Goal: Information Seeking & Learning: Learn about a topic

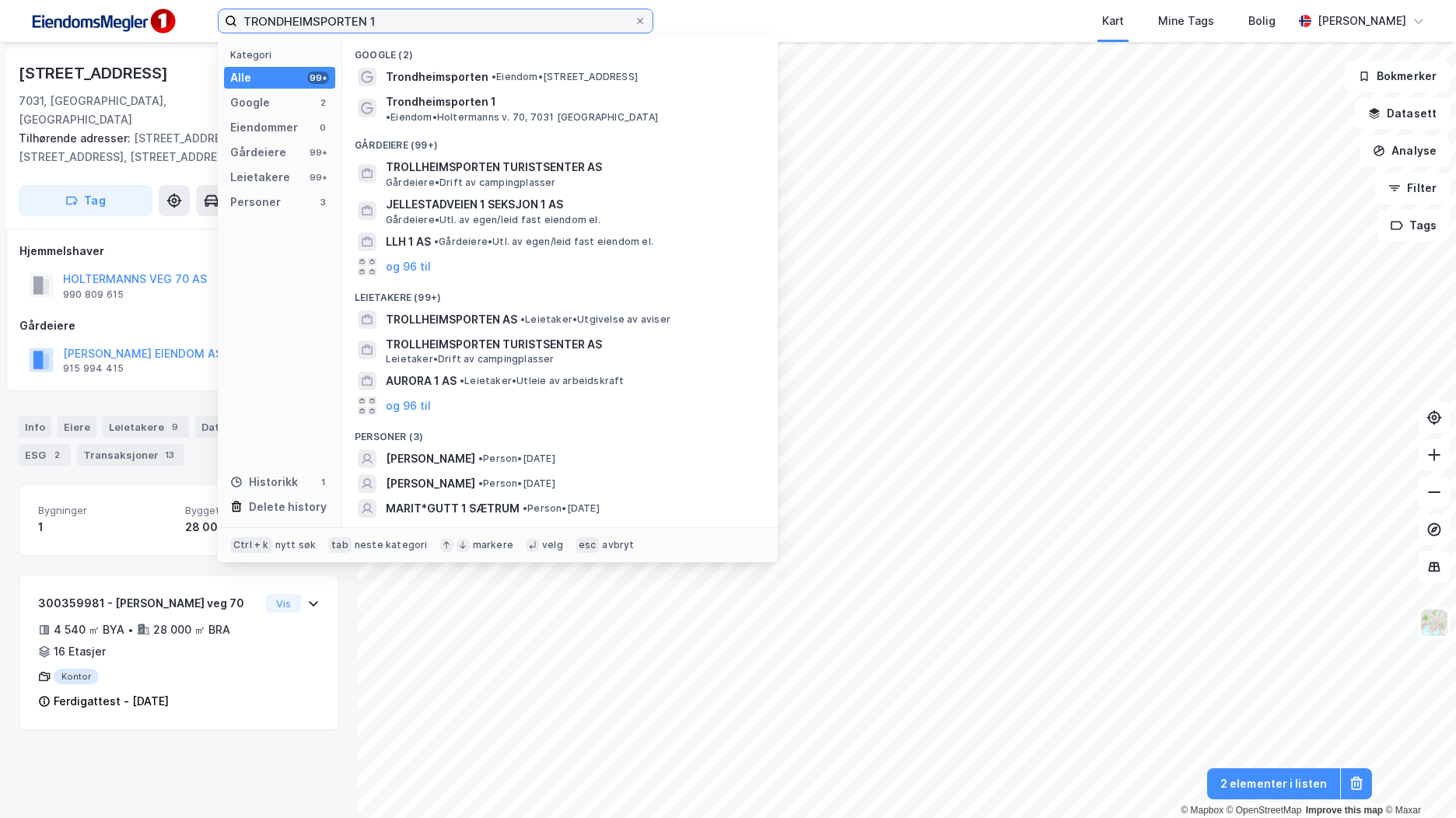
drag, startPoint x: 0, startPoint y: 0, endPoint x: 8, endPoint y: -31, distance: 32.0
click at [8, 0] on html "TRONDHEIMSPORTEN 1 Kategori Alle 99+ Google 2 Eiendommer 0 Gårdeiere 99+ Leieta…" at bounding box center [728, 409] width 1456 height 818
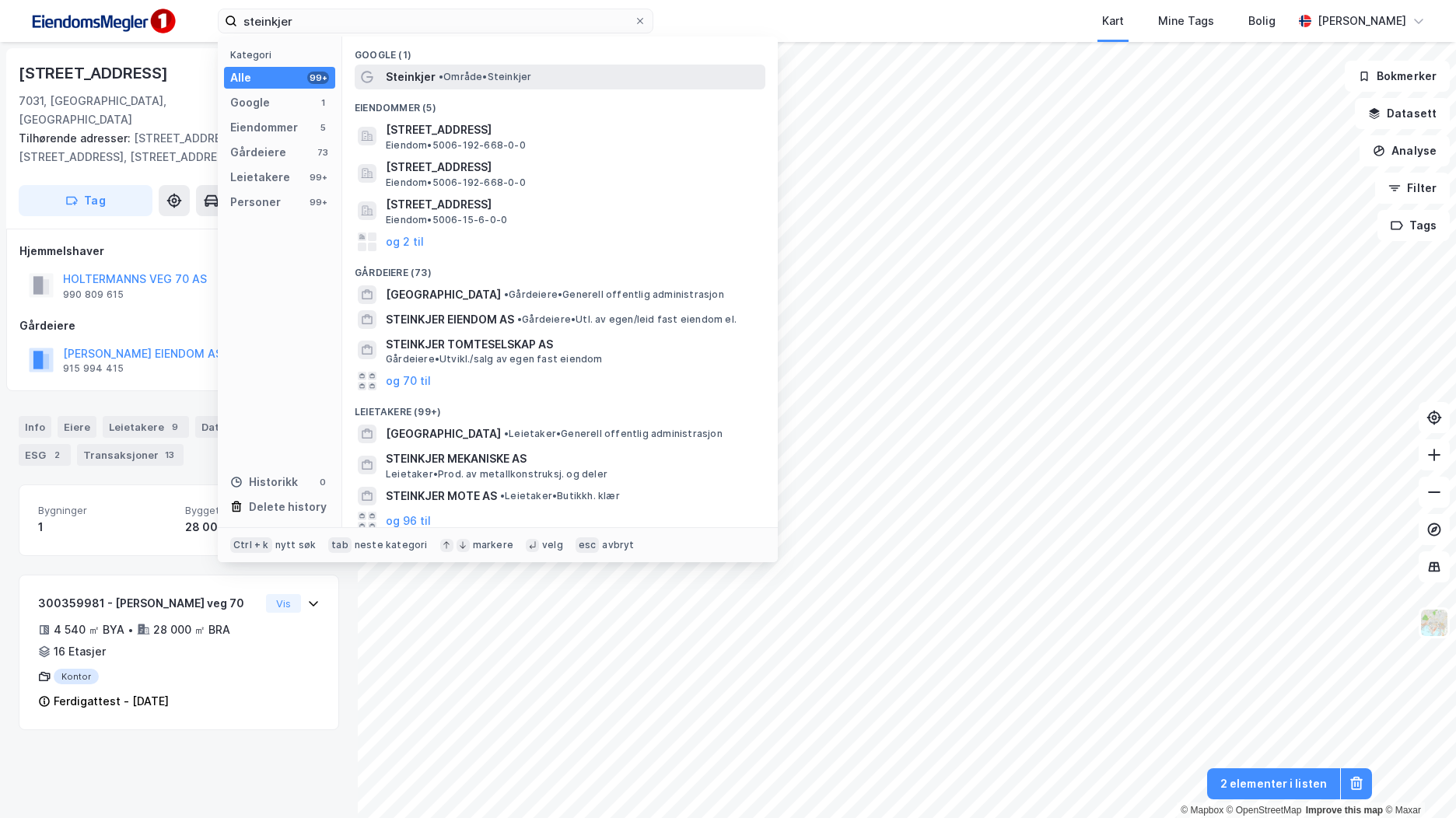
click at [600, 72] on div "Steinkjer • Område • [GEOGRAPHIC_DATA]" at bounding box center [574, 77] width 376 height 19
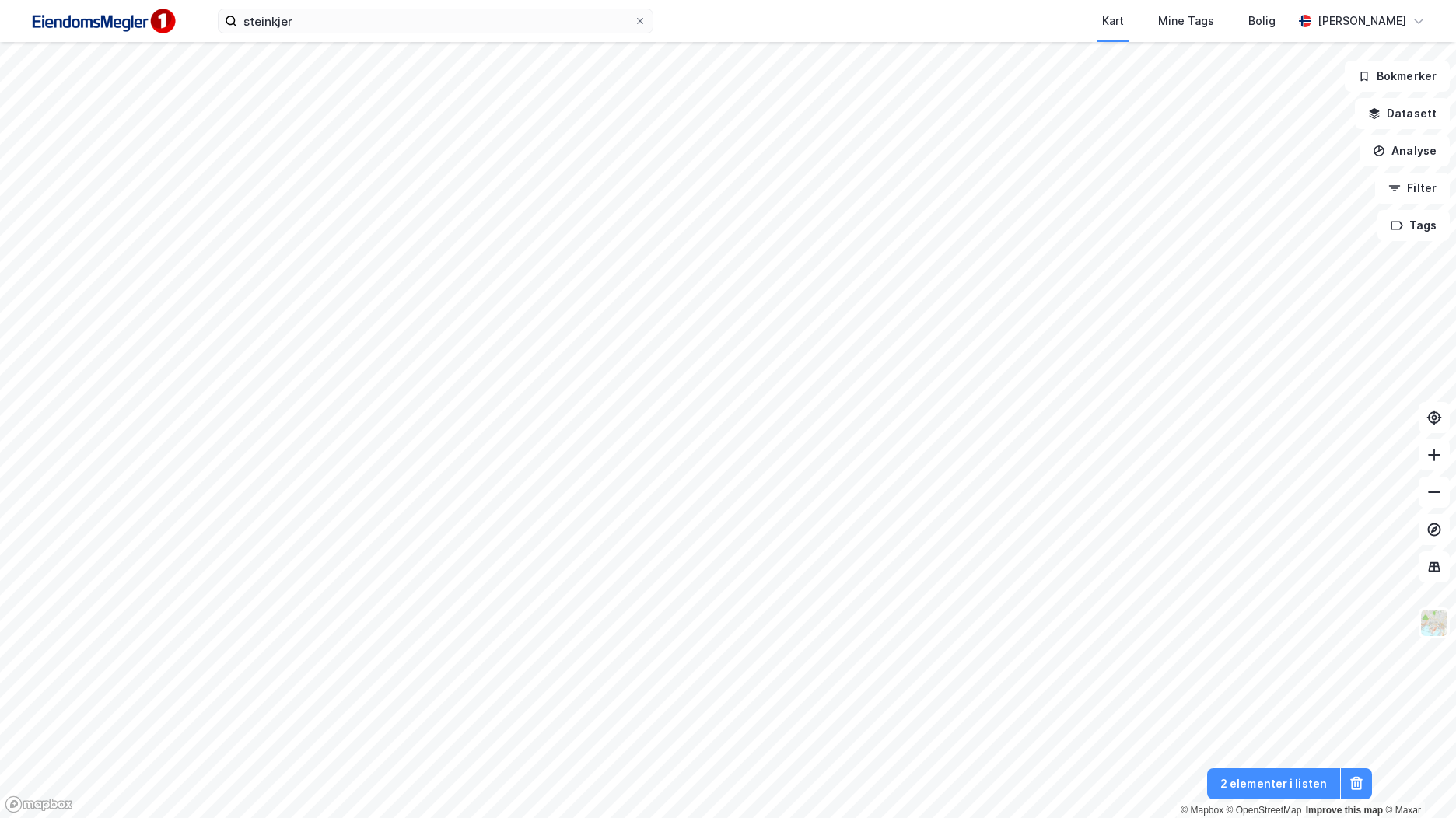
click at [523, 40] on div "steinkjer Kart Mine Tags Bolig [PERSON_NAME]" at bounding box center [728, 21] width 1456 height 42
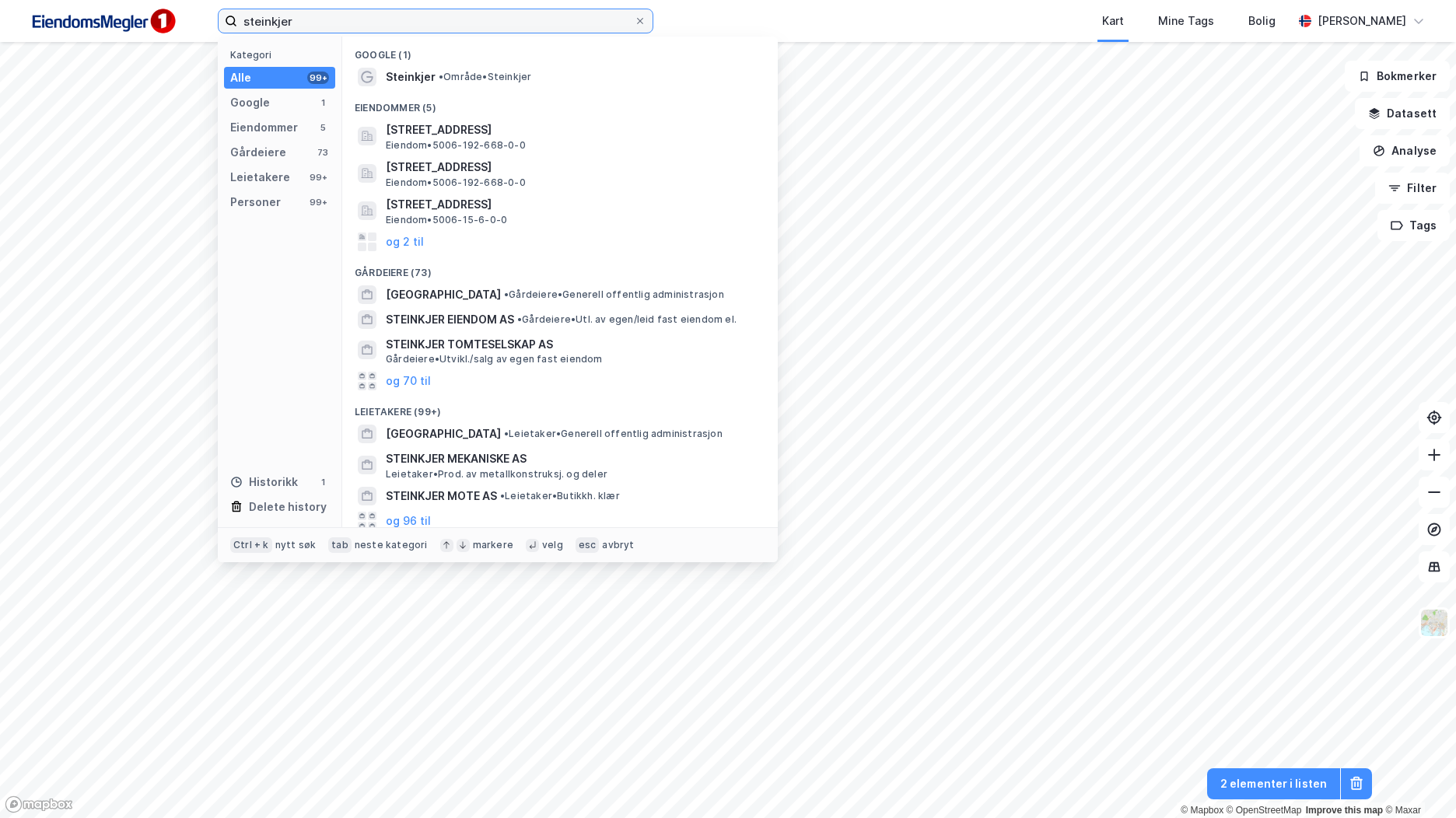
click at [547, 15] on input "steinkjer" at bounding box center [435, 20] width 396 height 23
type input "s"
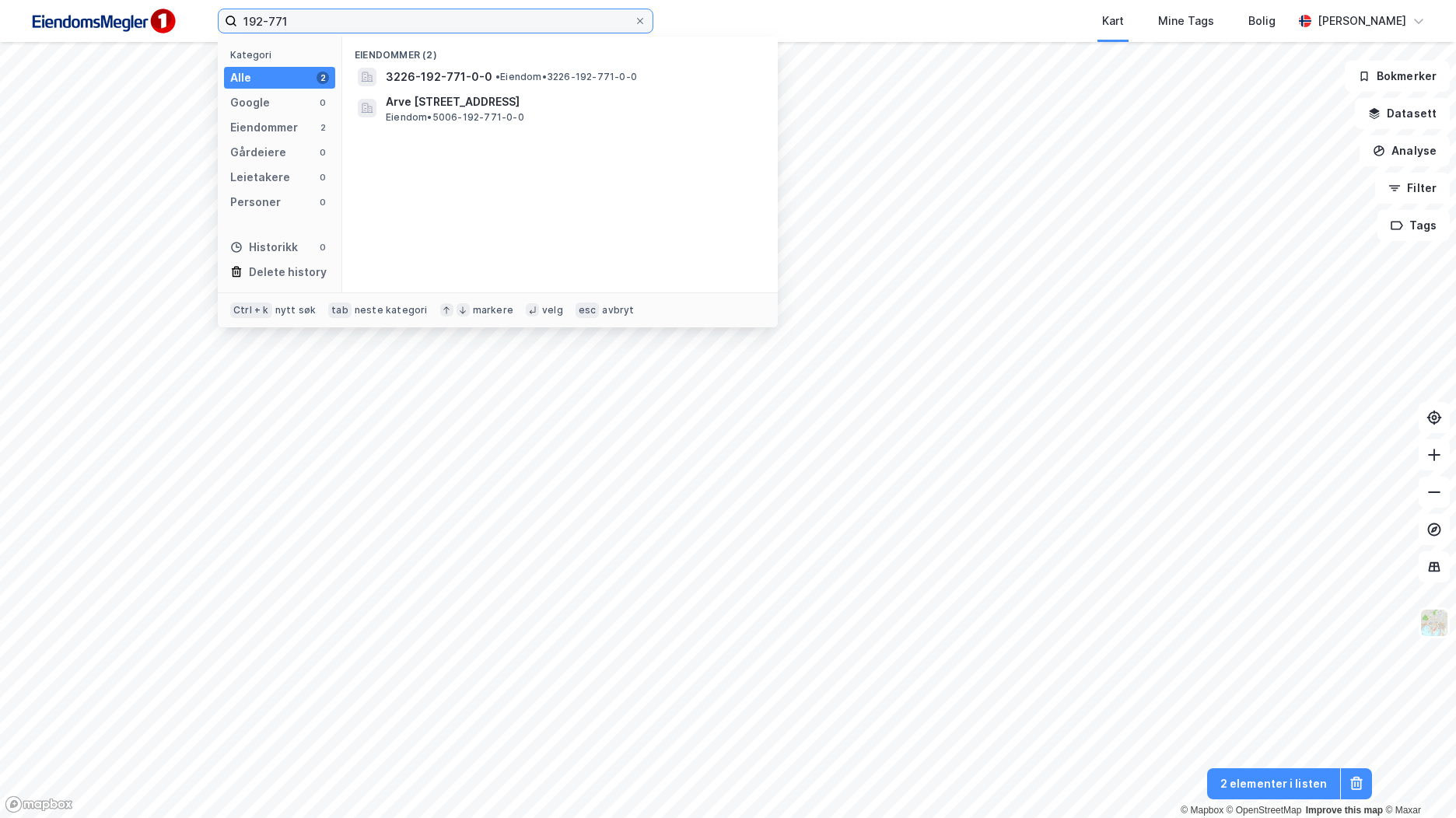
drag, startPoint x: 329, startPoint y: 19, endPoint x: 212, endPoint y: 19, distance: 117.0
click at [212, 19] on div "192-771 Kategori Alle 2 Google 0 Eiendommer 2 Gårdeiere 0 Leietakere 0 Personer…" at bounding box center [728, 21] width 1456 height 42
type input "192-771"
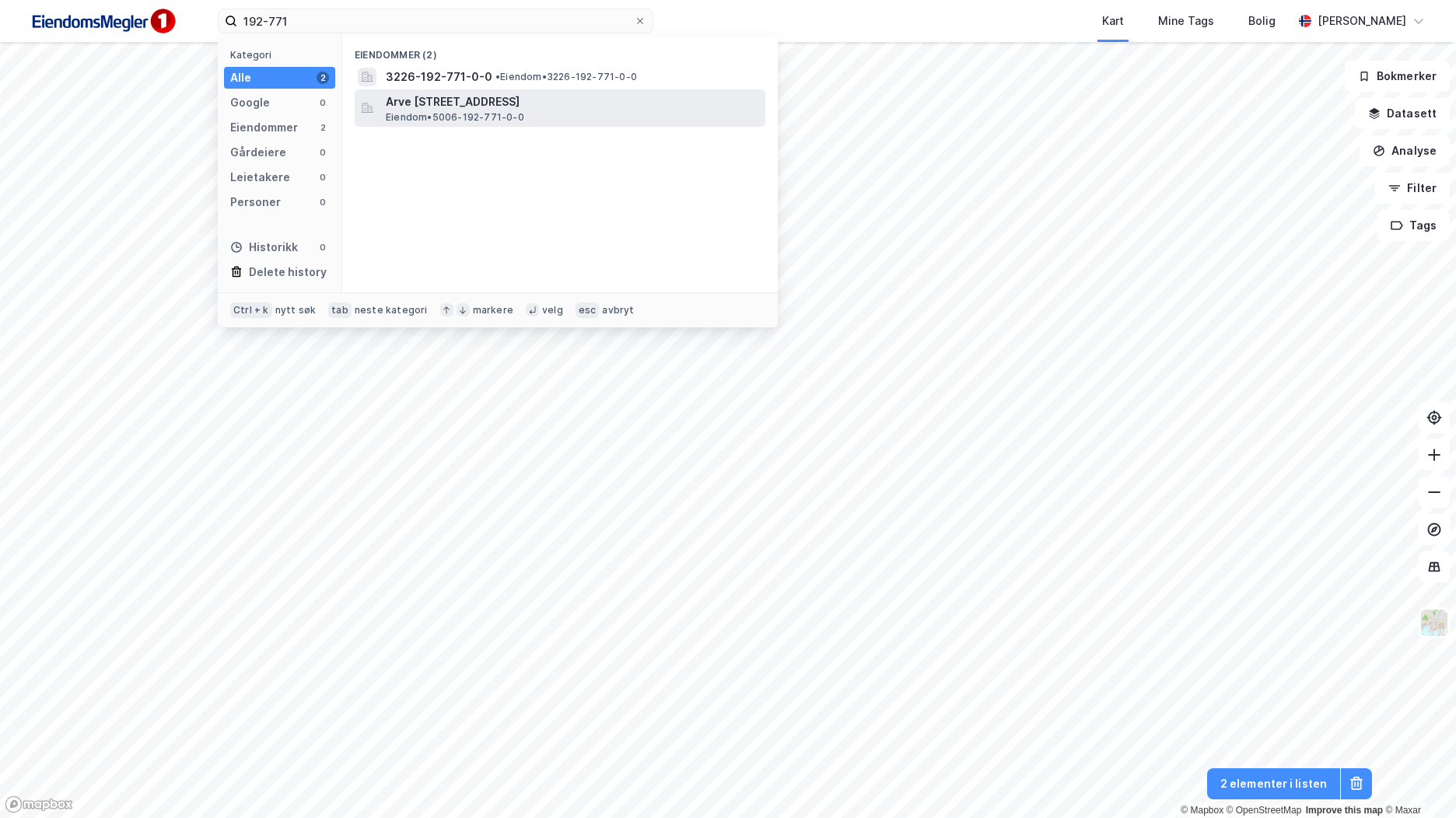
click at [473, 111] on span "Eiendom • 5006-192-771-0-0" at bounding box center [455, 117] width 139 height 12
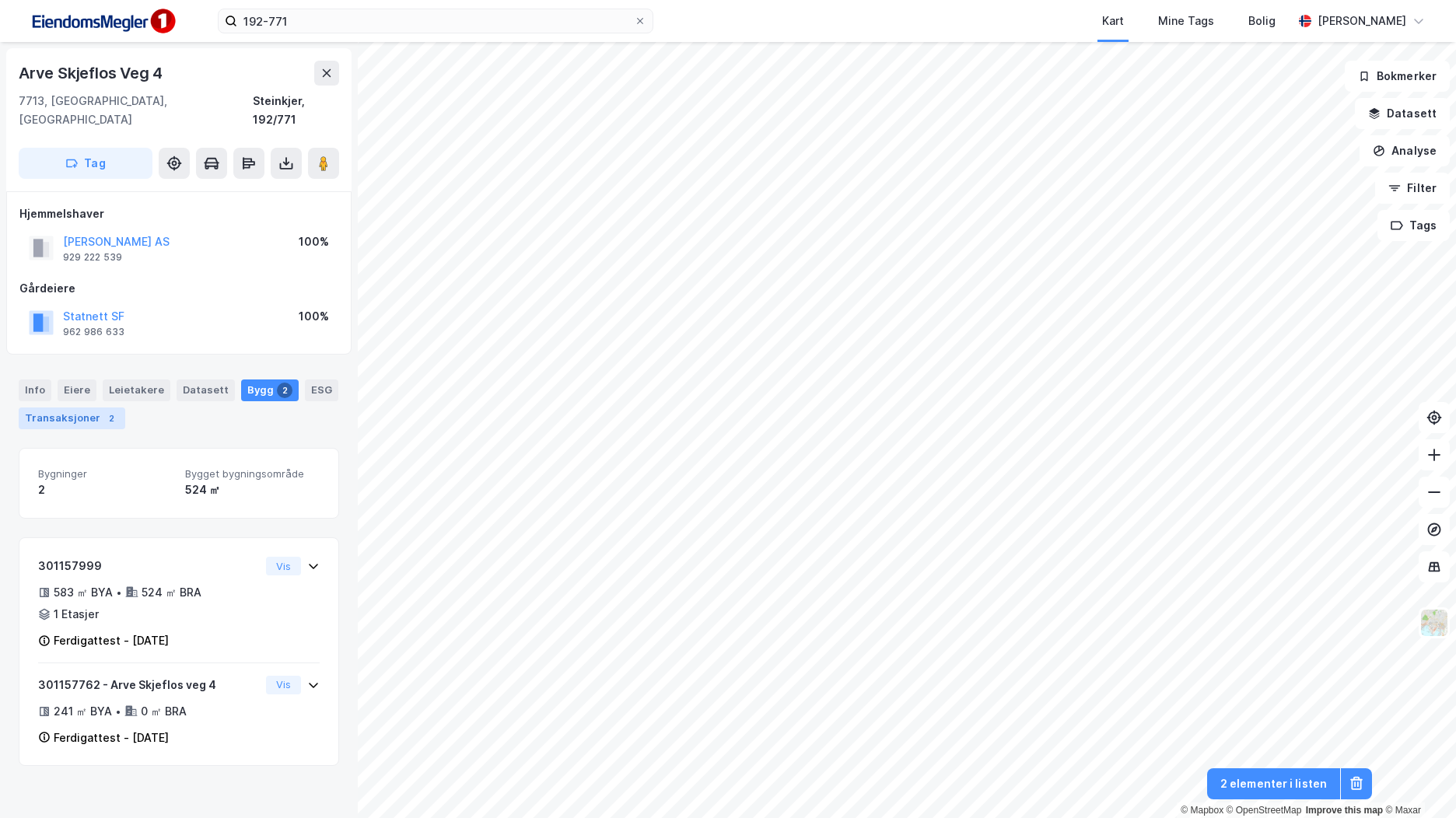
click at [97, 407] on div "Transaksjoner 2" at bounding box center [72, 418] width 107 height 22
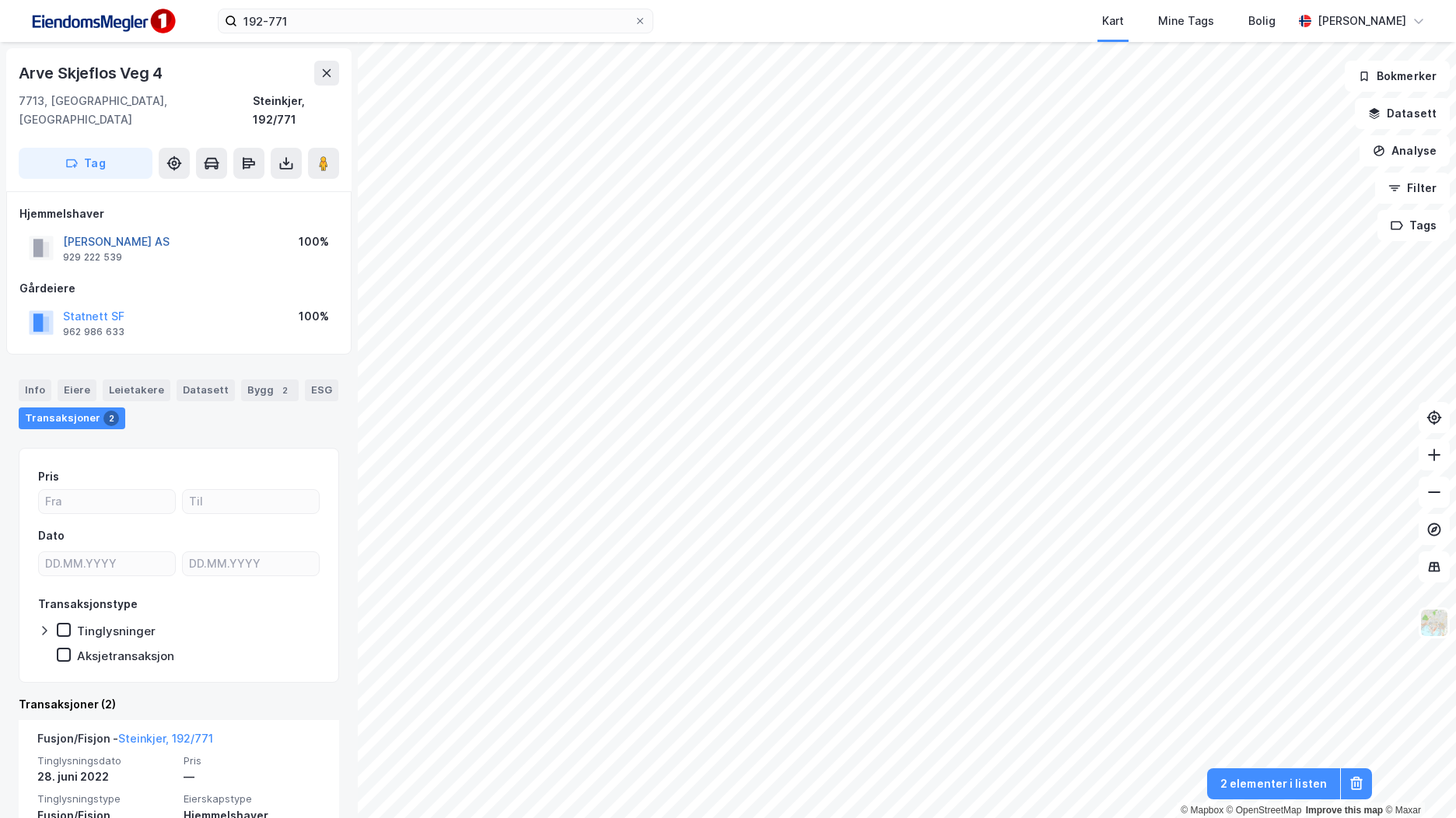
click at [0, 0] on button "[PERSON_NAME] AS" at bounding box center [0, 0] width 0 height 0
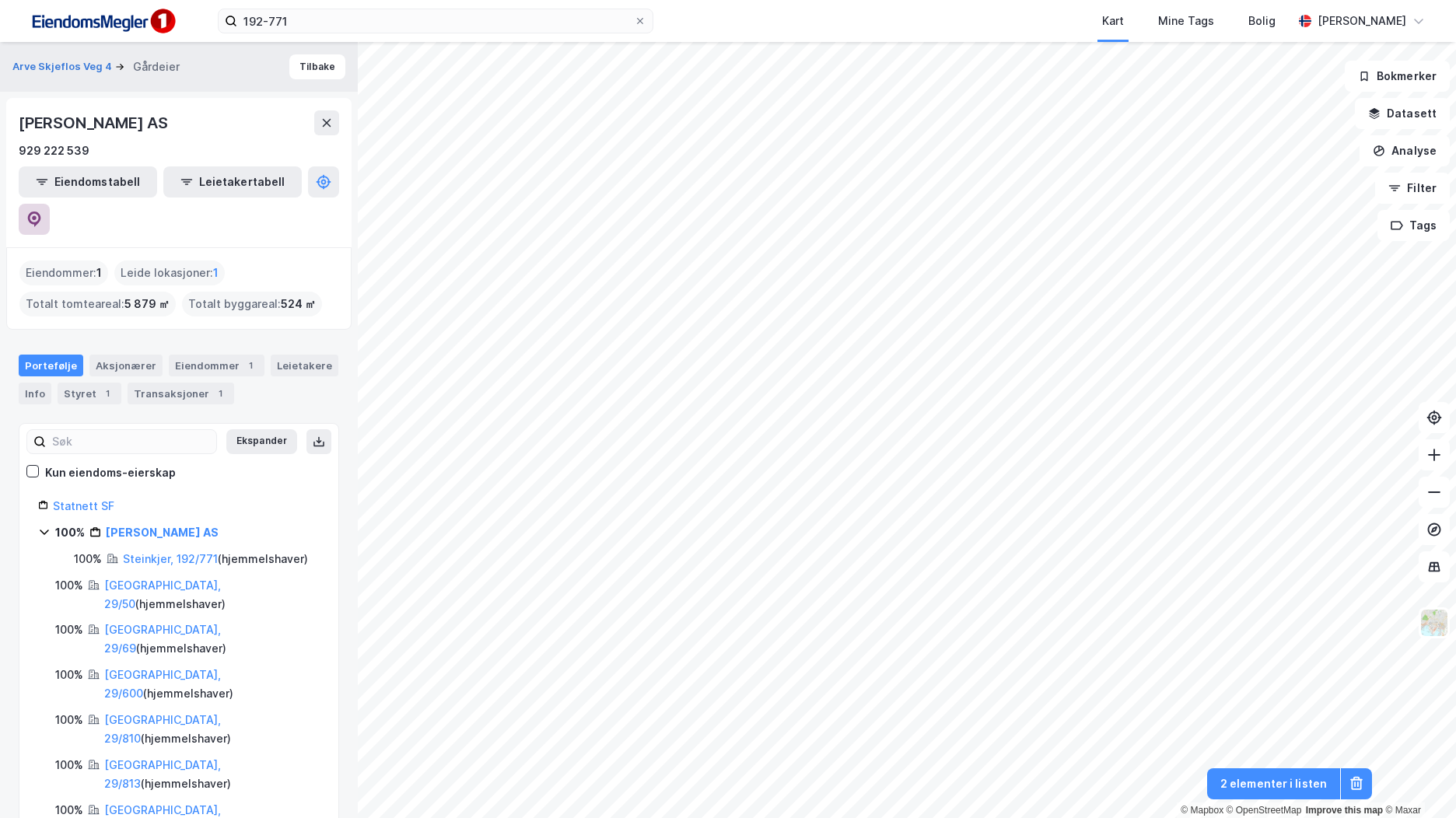
click at [50, 204] on button at bounding box center [34, 218] width 31 height 31
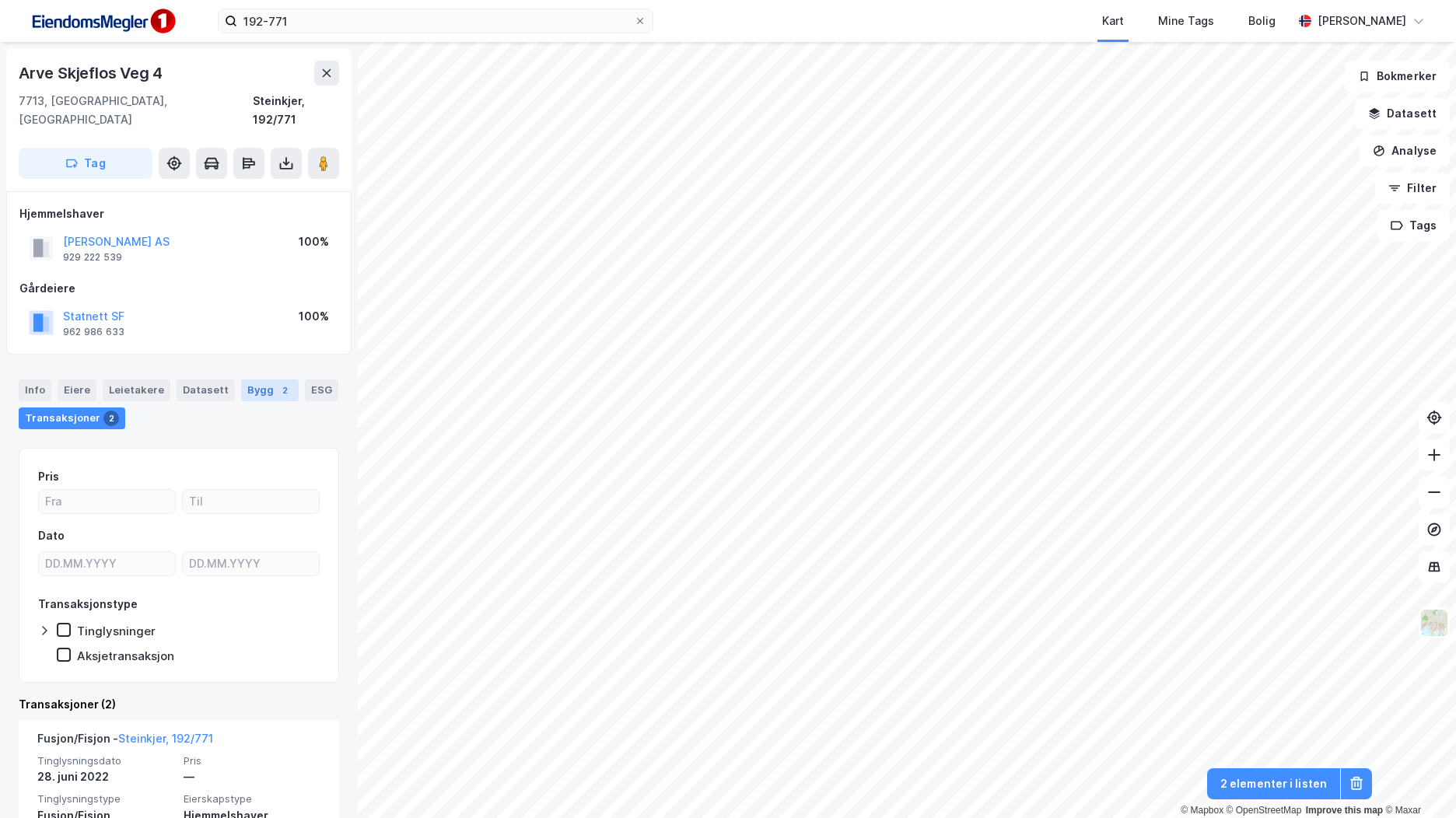
click at [242, 379] on div "Bygg 2" at bounding box center [270, 390] width 58 height 22
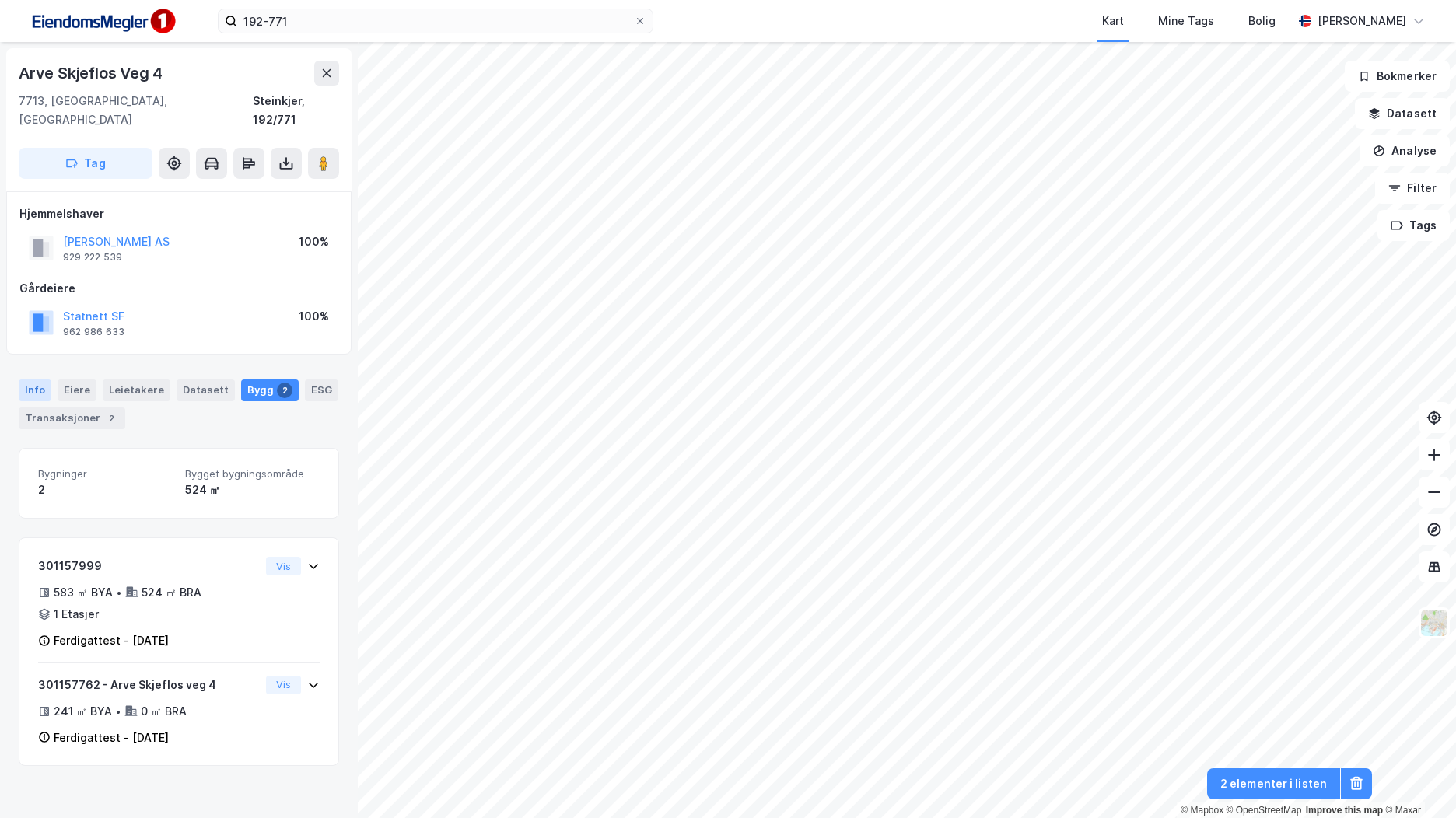
click at [27, 379] on div "Info" at bounding box center [35, 390] width 33 height 22
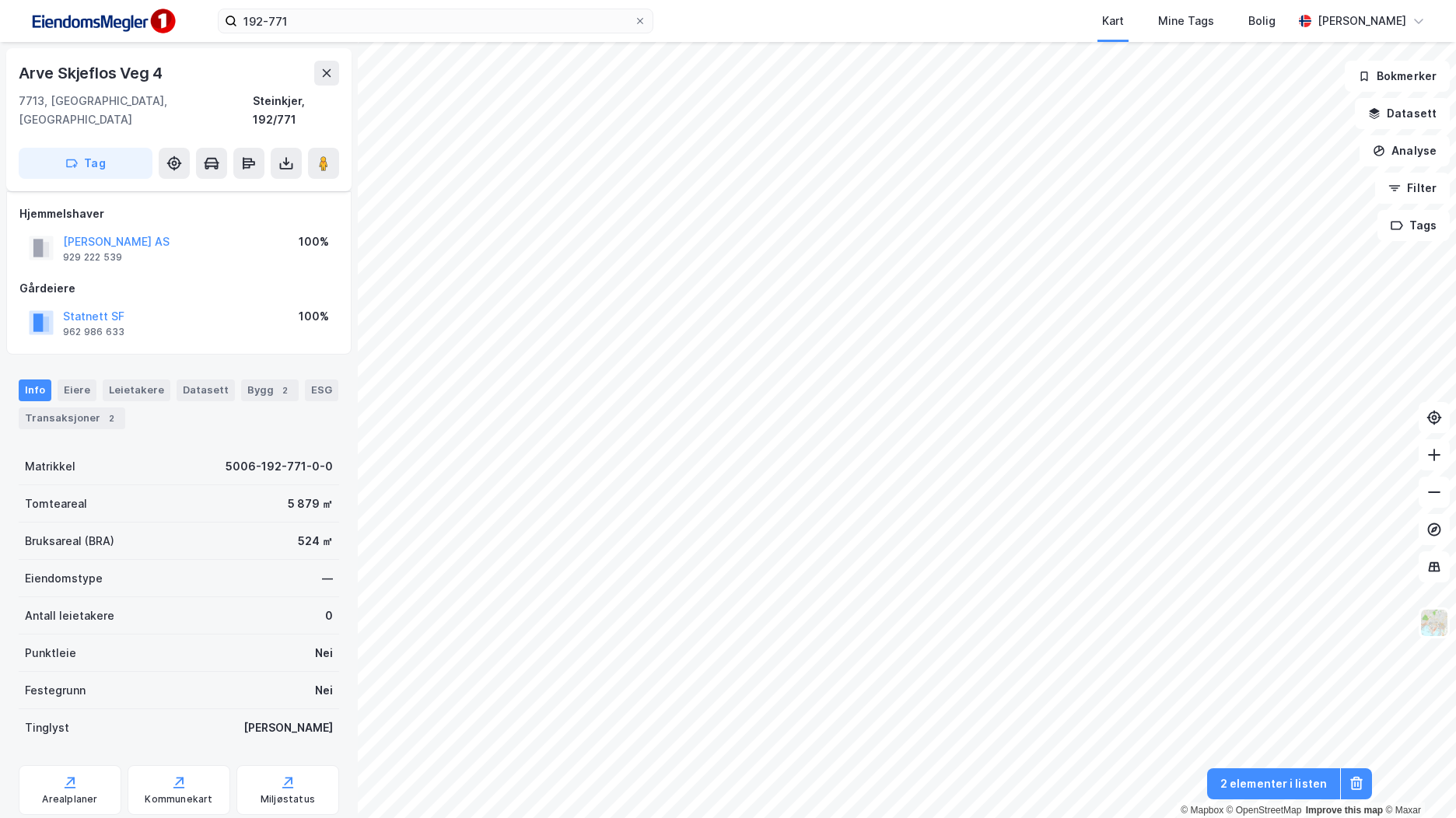
scroll to position [29, 0]
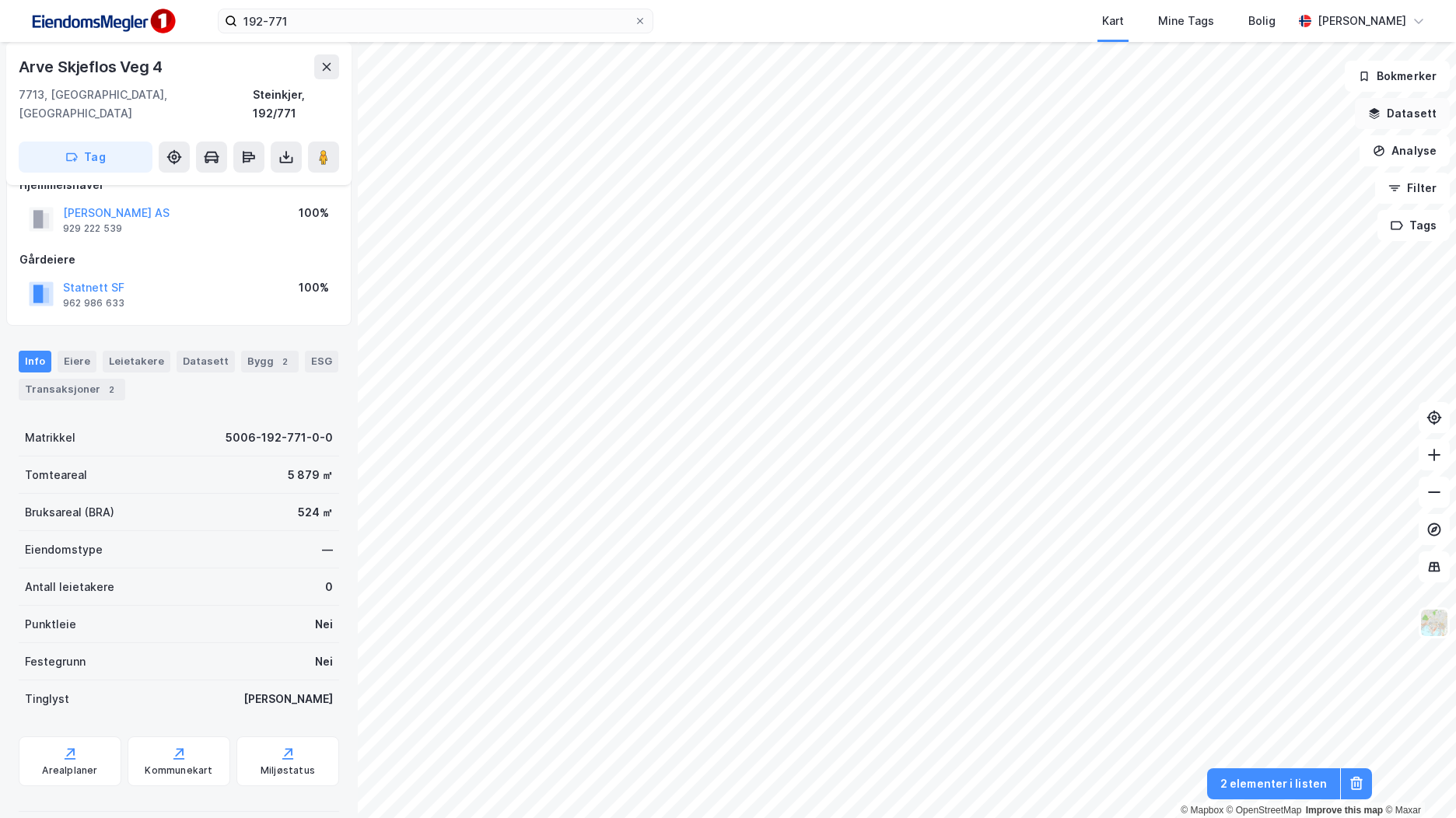
click at [1437, 121] on button "Datasett" at bounding box center [1402, 113] width 95 height 31
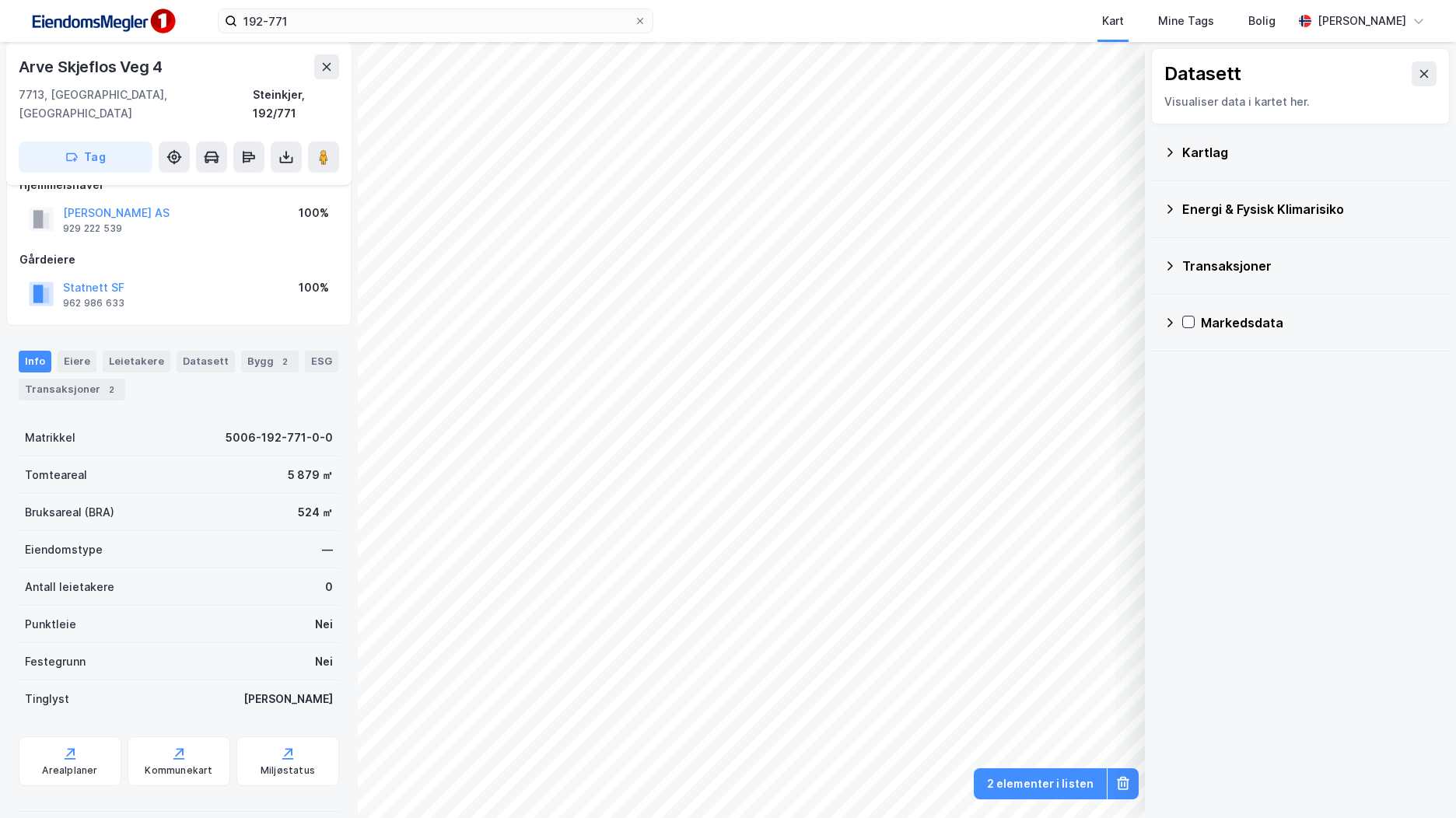
click at [1210, 136] on div "Kartlag" at bounding box center [1300, 152] width 273 height 37
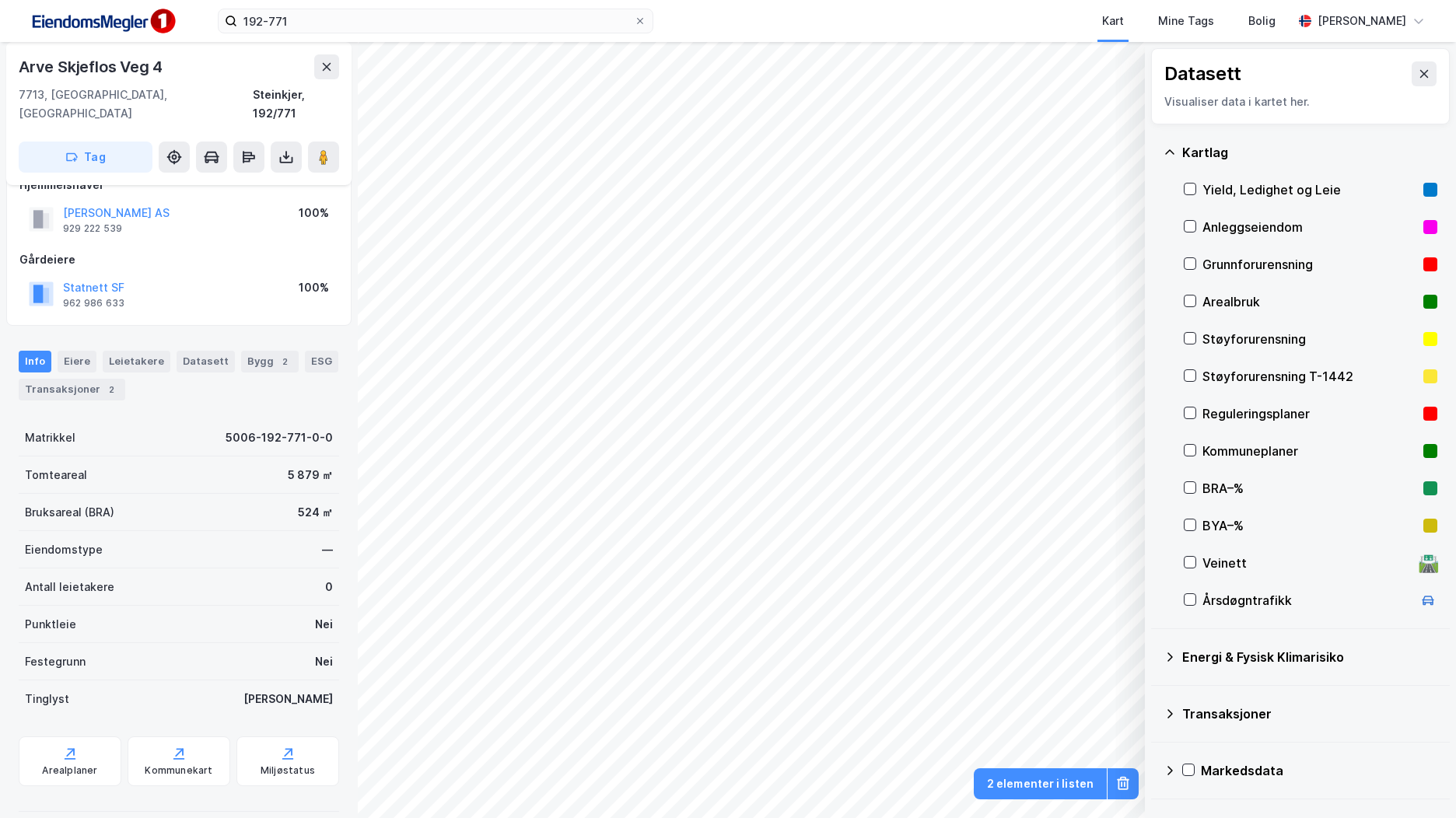
click at [1228, 709] on div "Transaksjoner" at bounding box center [1310, 713] width 255 height 19
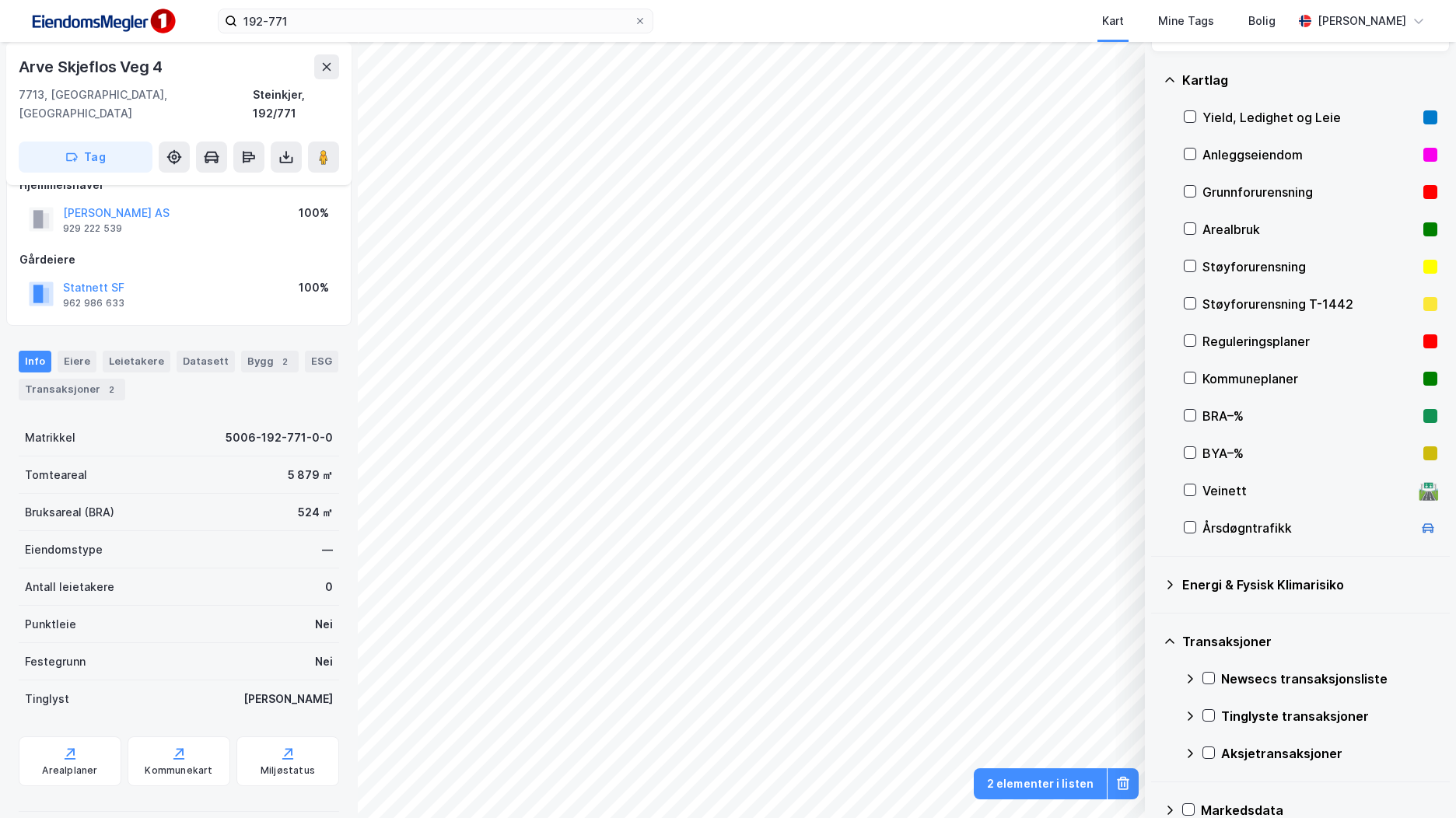
scroll to position [100, 0]
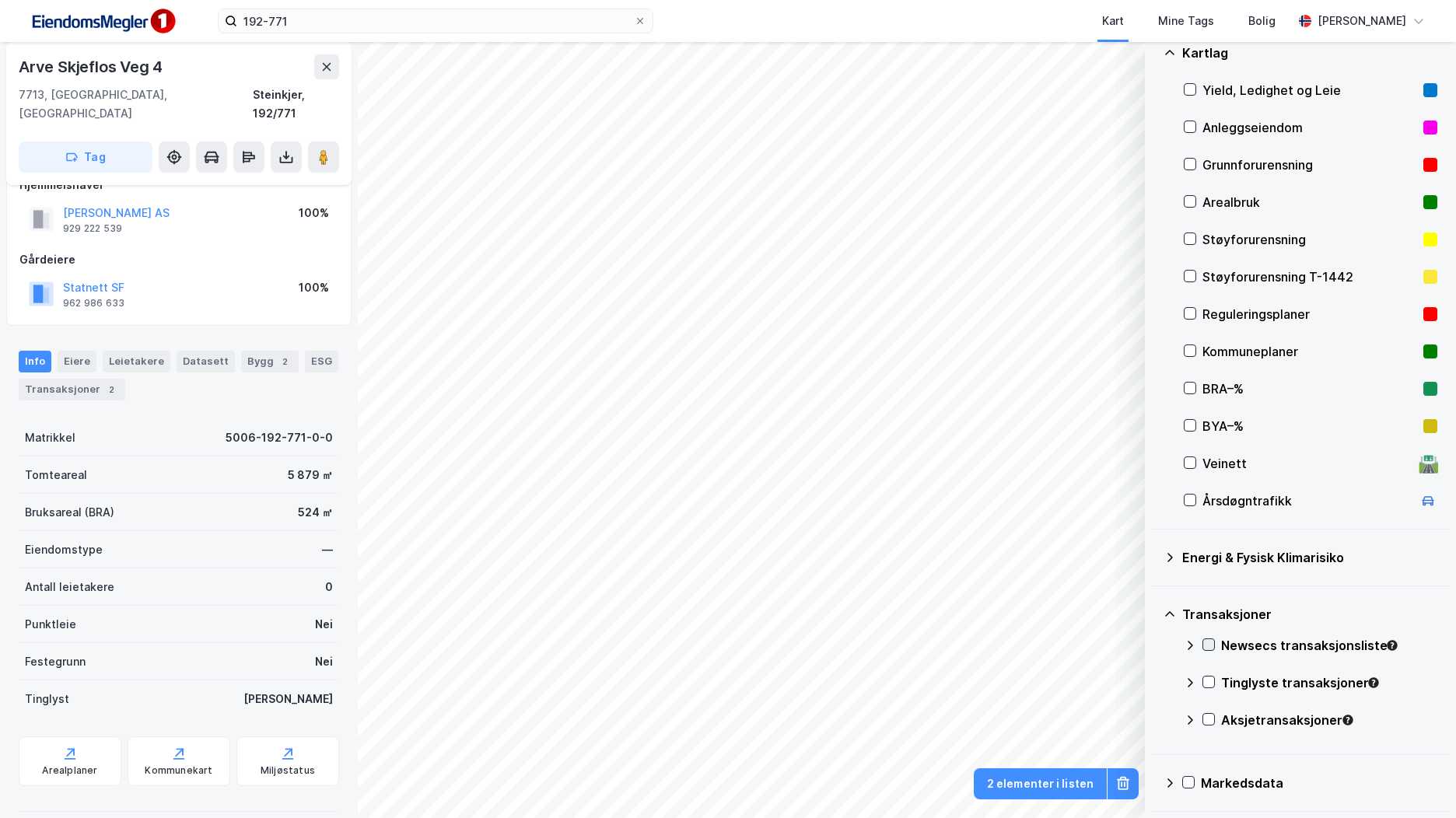
click at [1210, 647] on icon at bounding box center [1209, 644] width 11 height 11
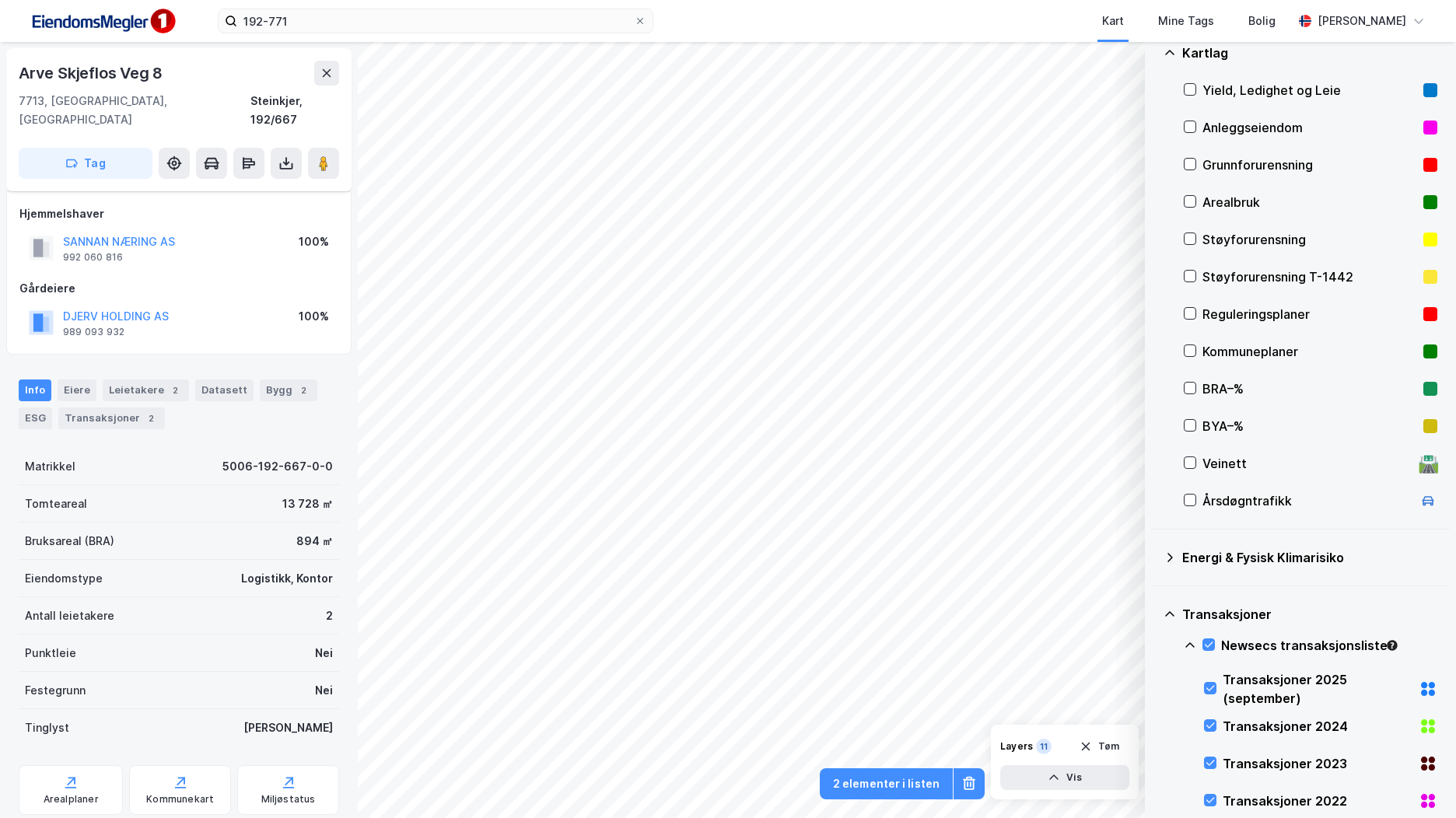
scroll to position [29, 0]
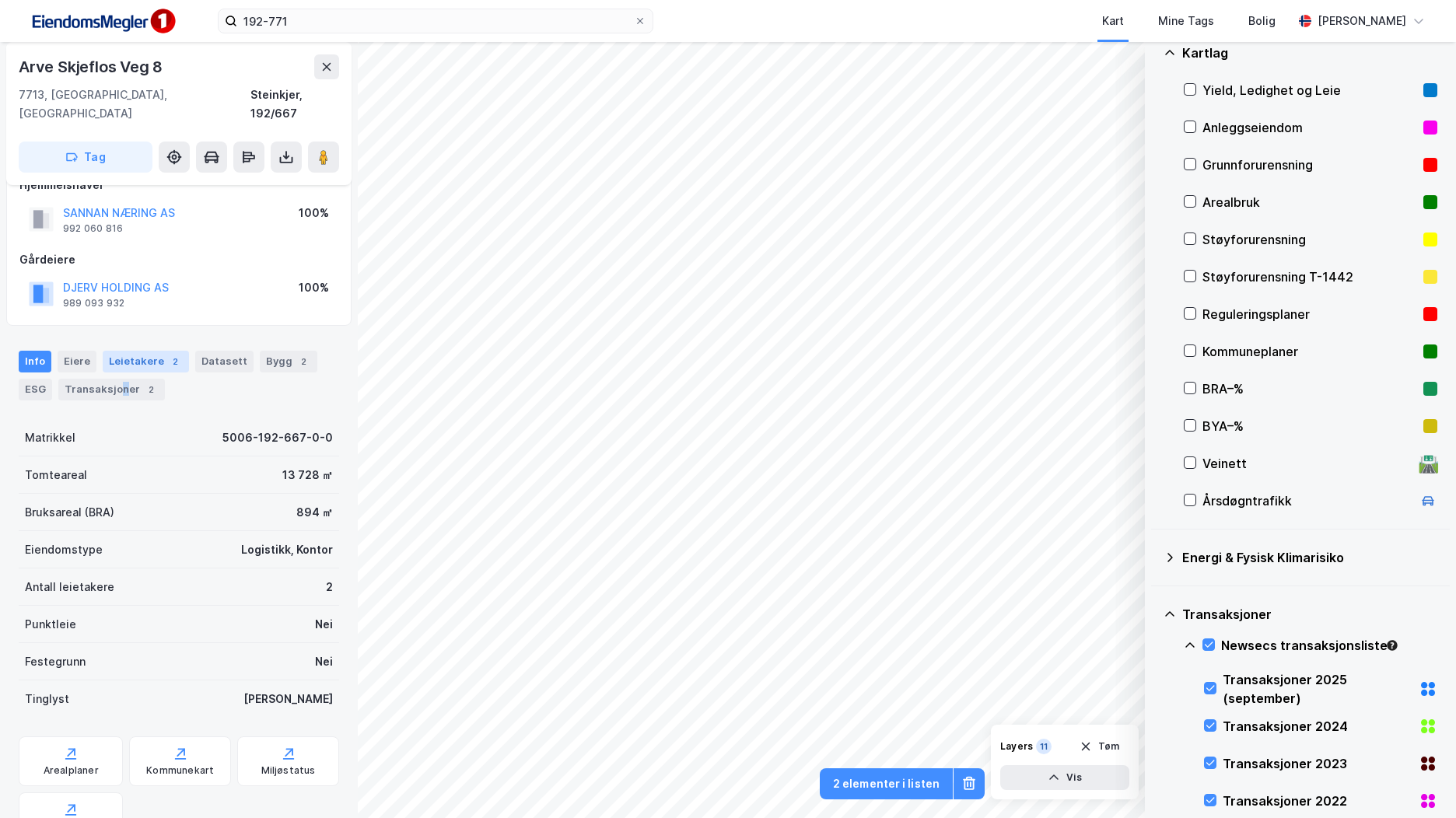
click at [121, 379] on div "Transaksjoner 2" at bounding box center [111, 390] width 107 height 22
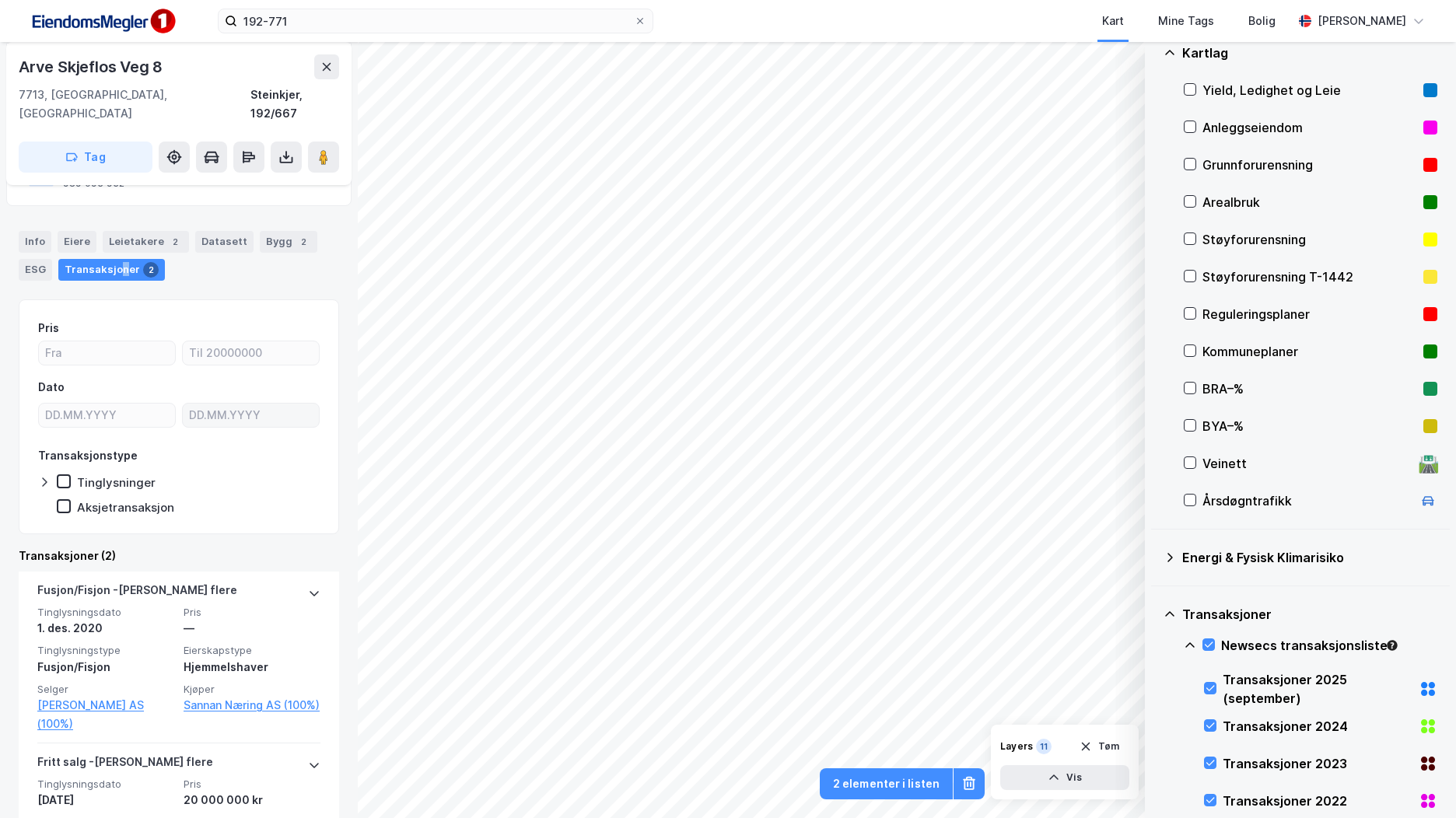
scroll to position [226, 0]
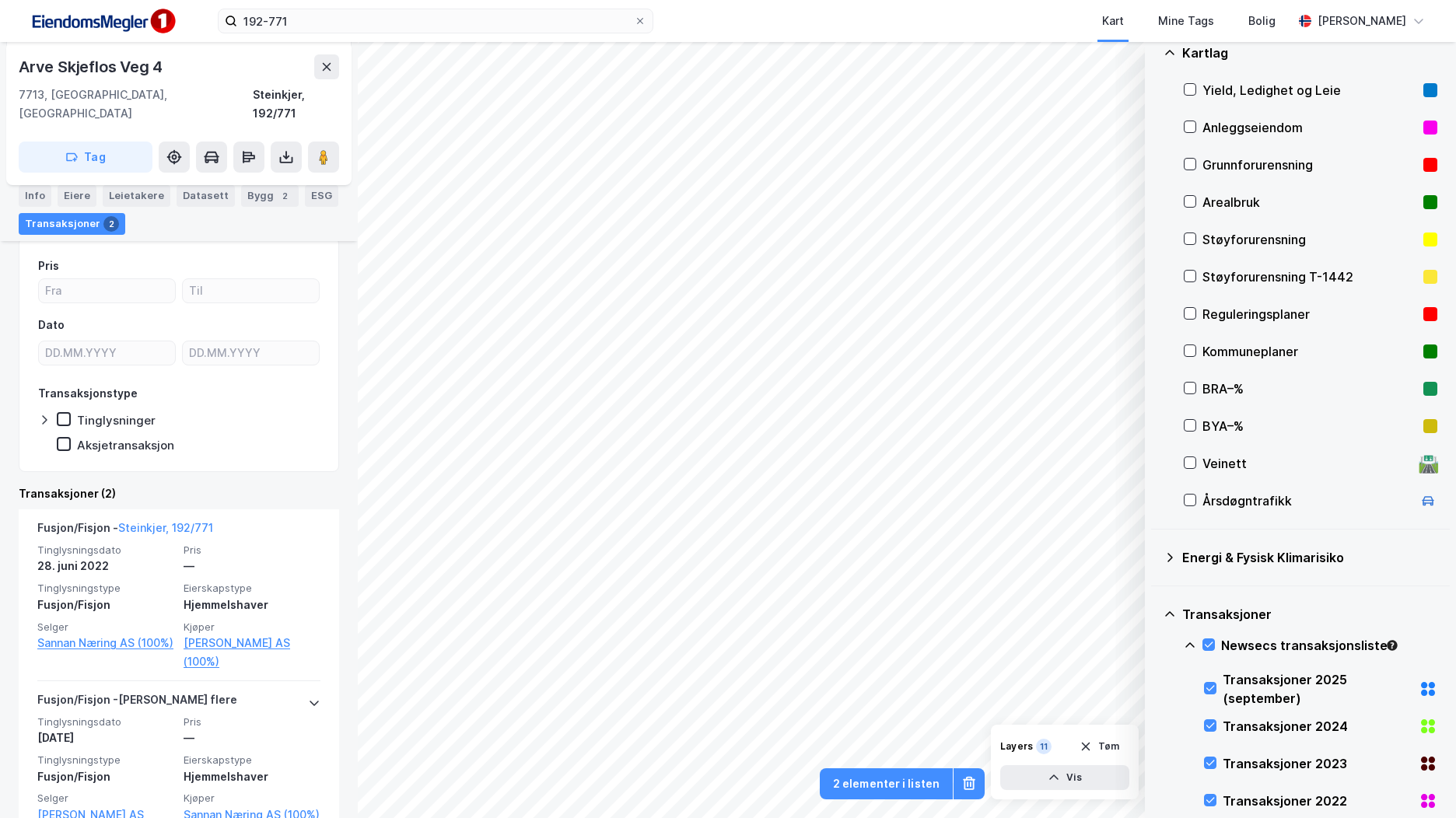
scroll to position [244, 0]
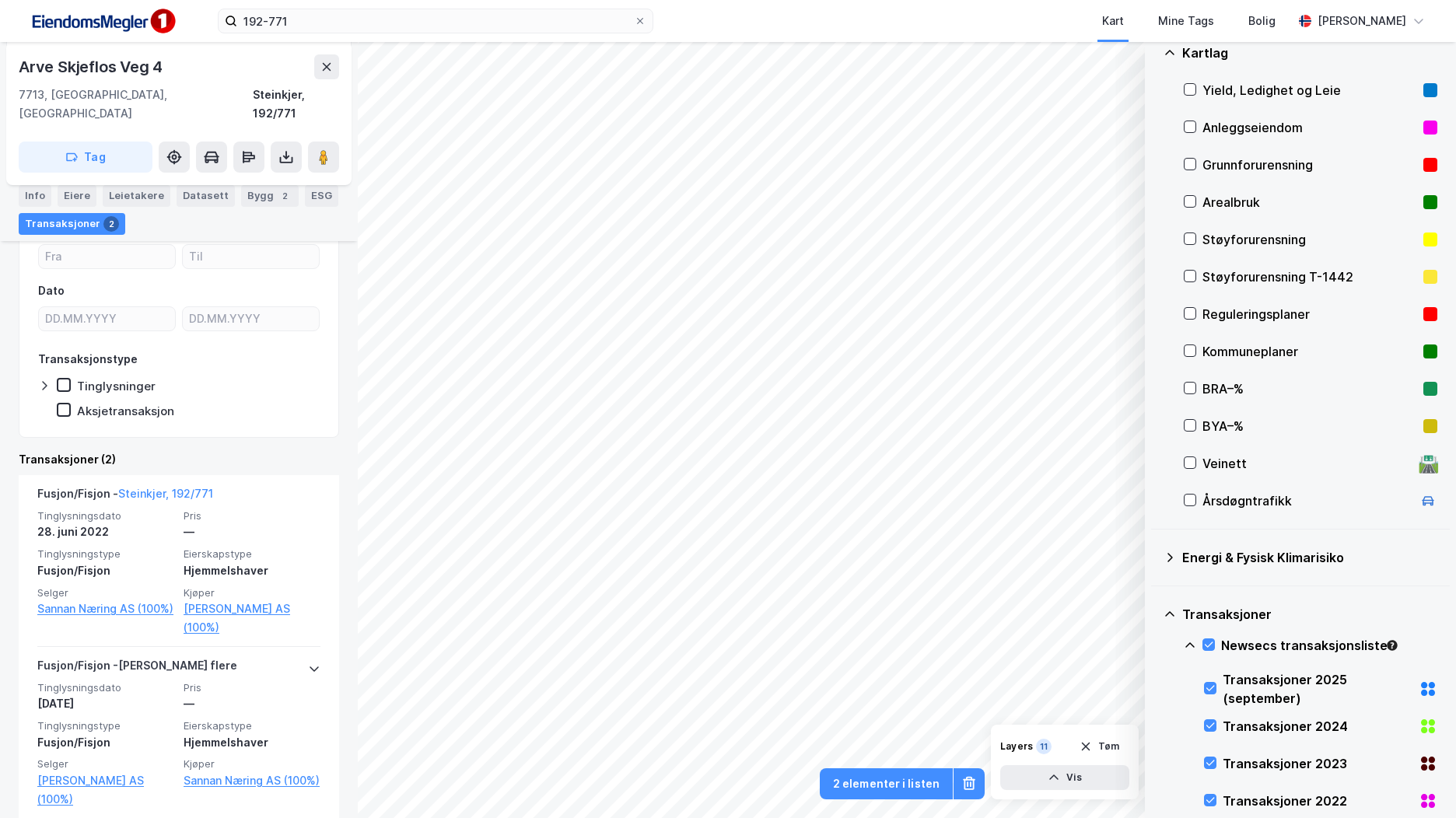
click at [35, 197] on div "Info" at bounding box center [35, 196] width 33 height 22
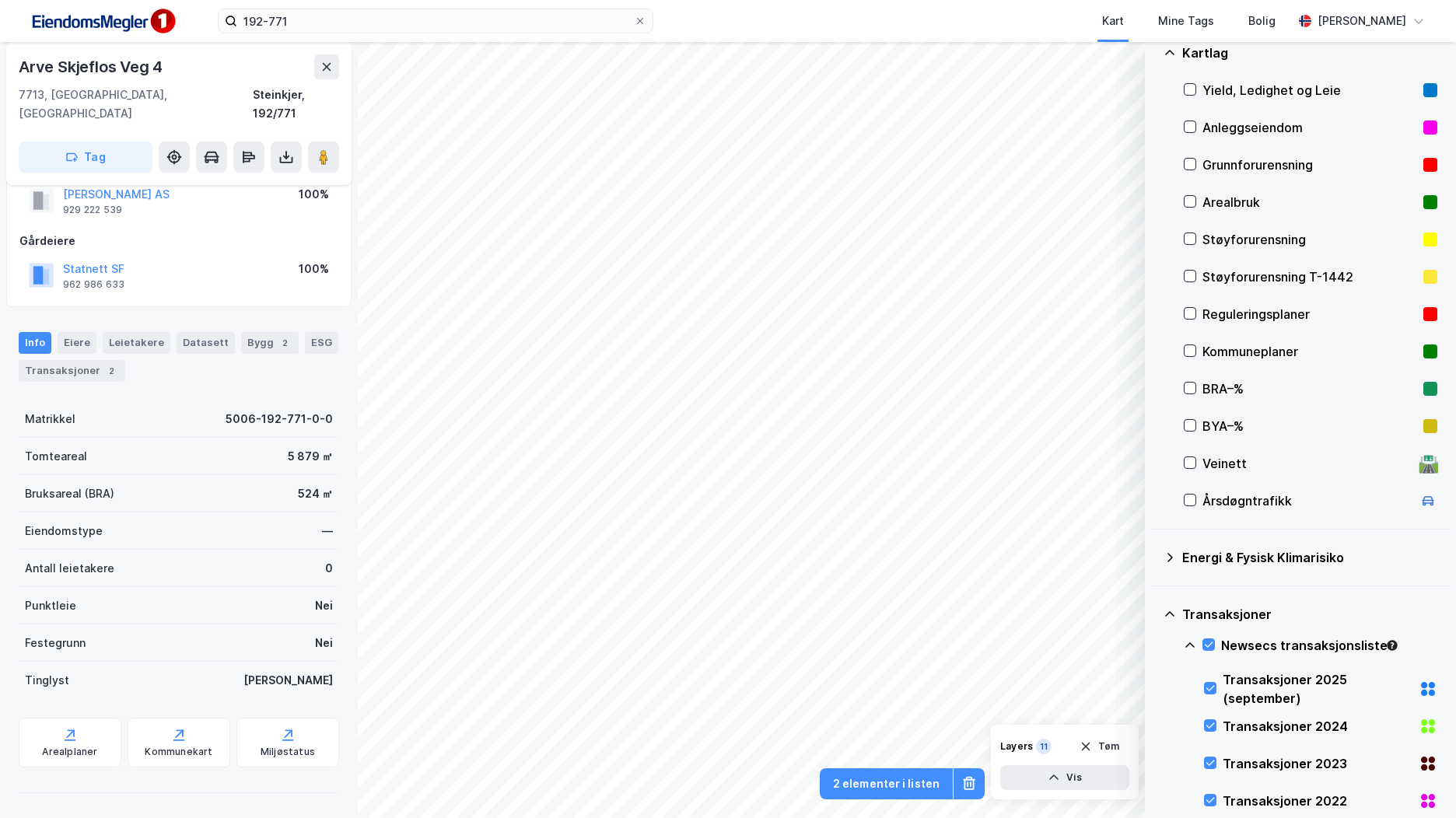
scroll to position [29, 0]
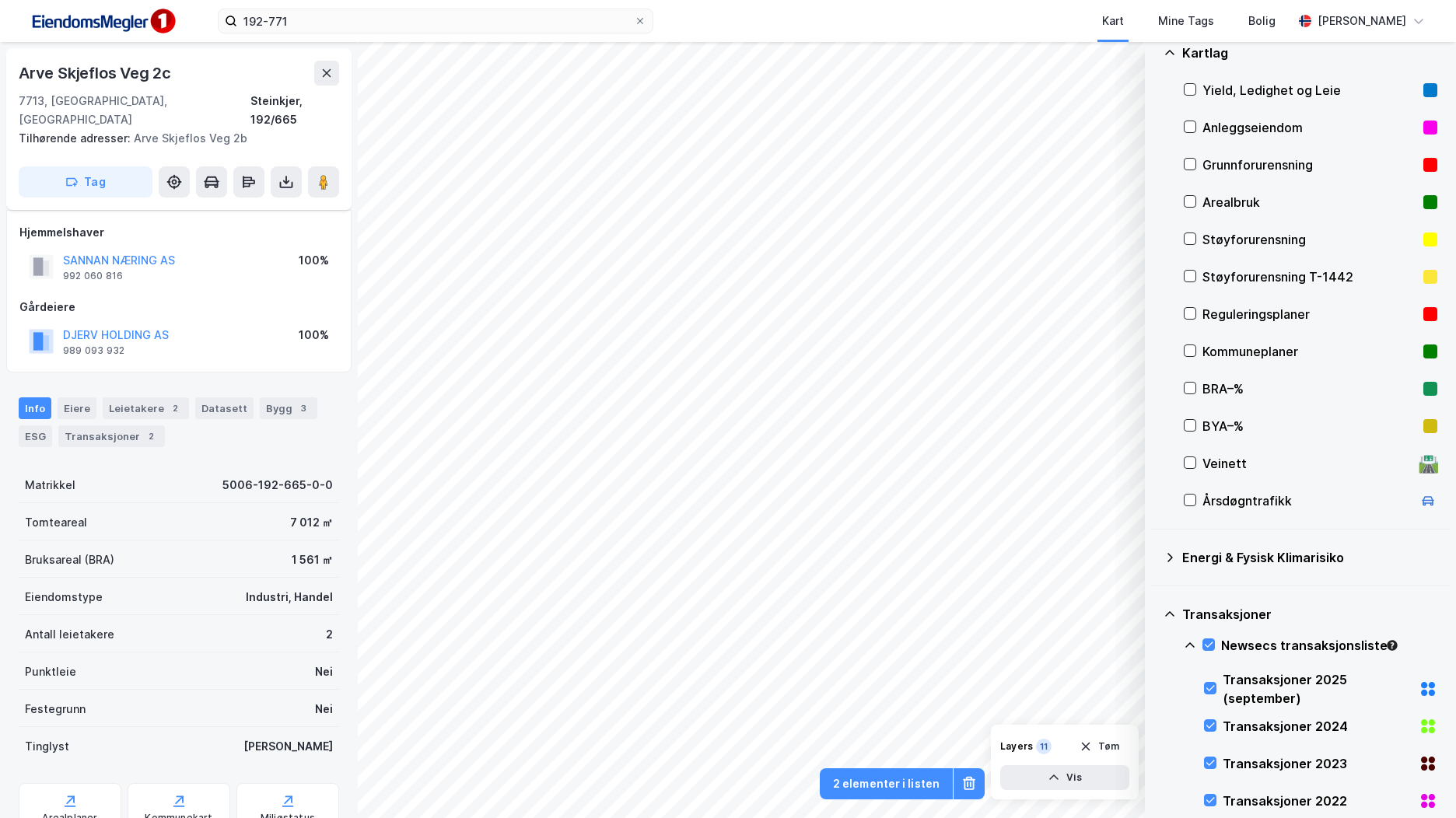
scroll to position [29, 0]
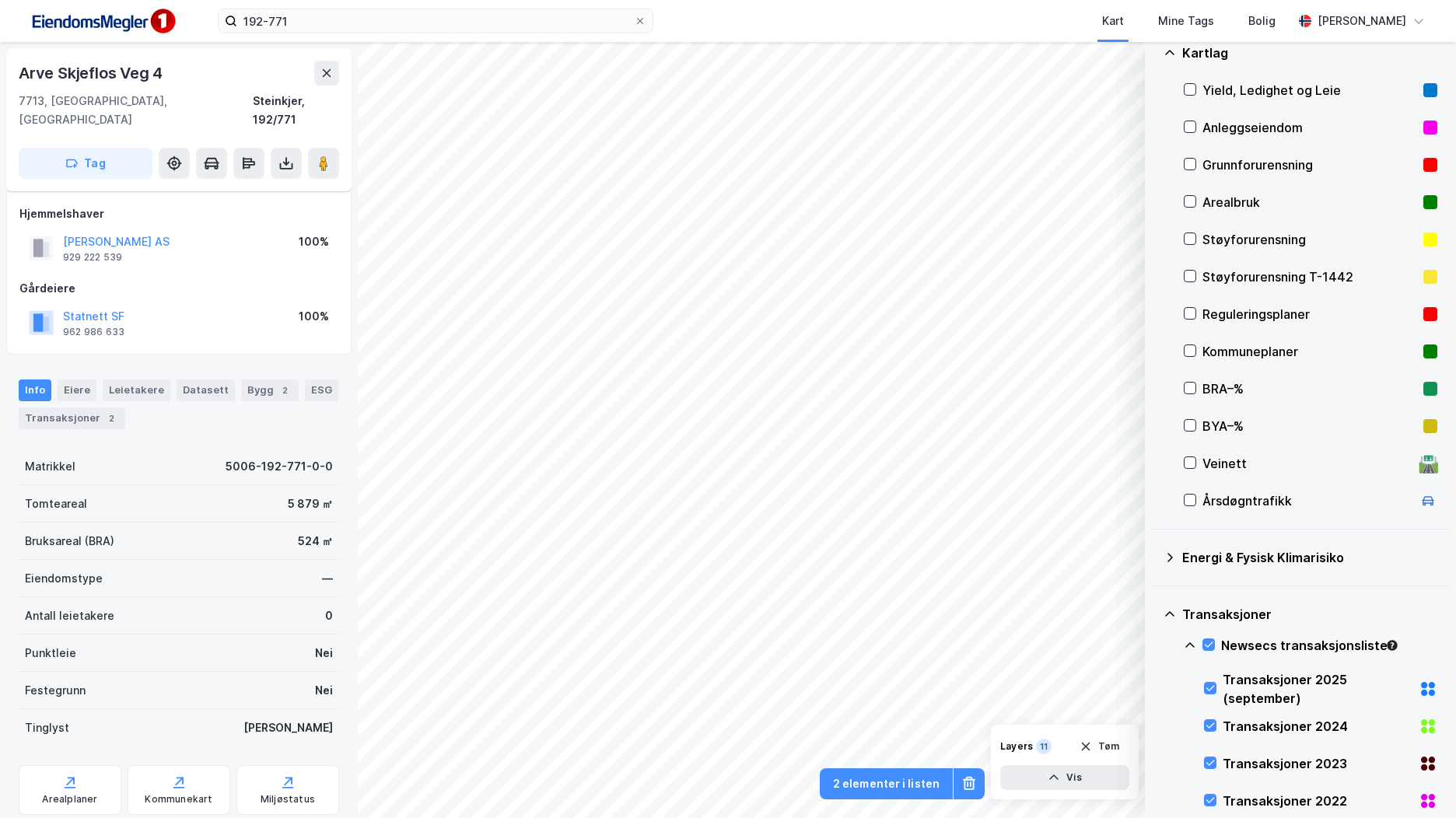
scroll to position [29, 0]
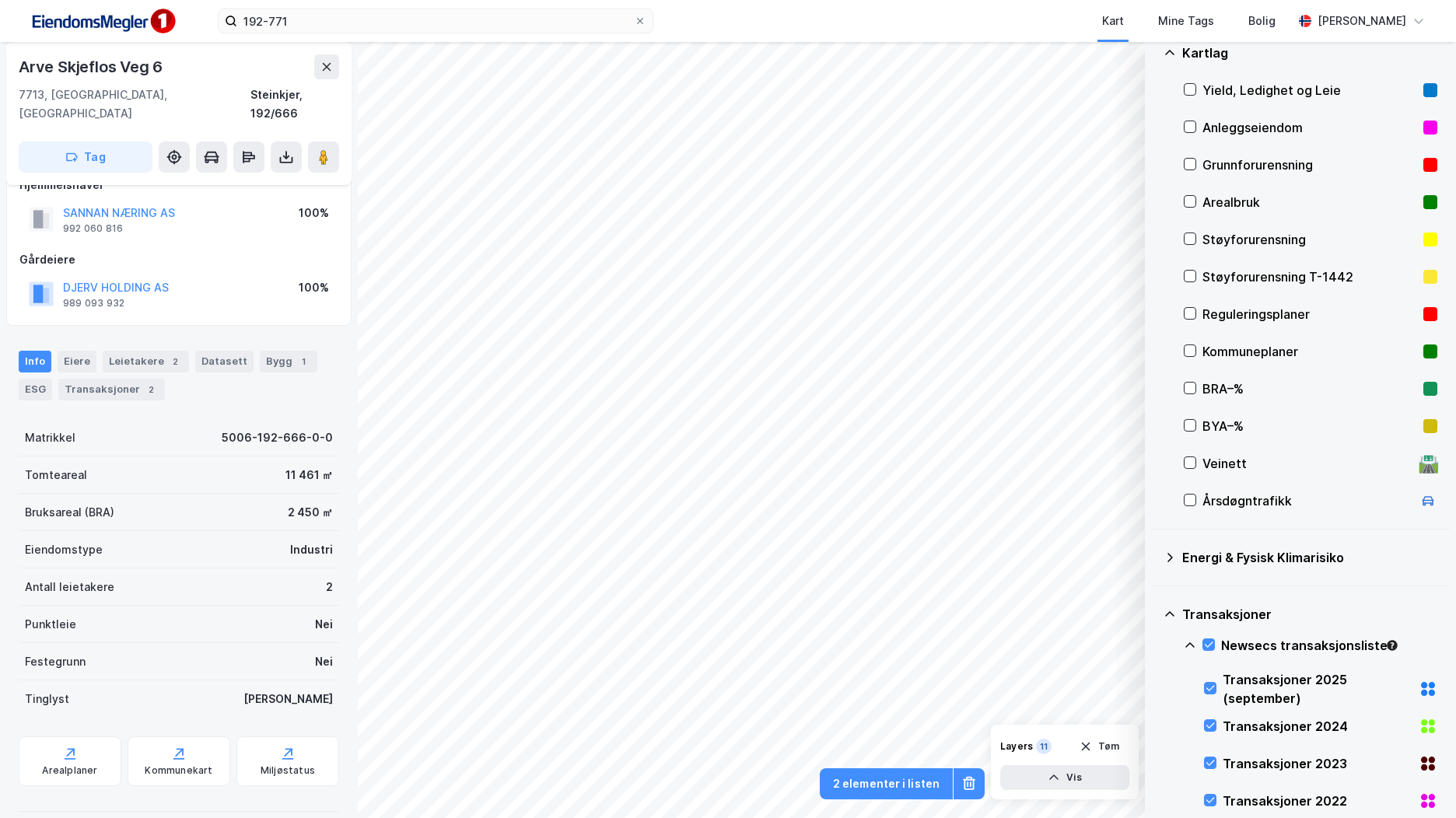
scroll to position [29, 0]
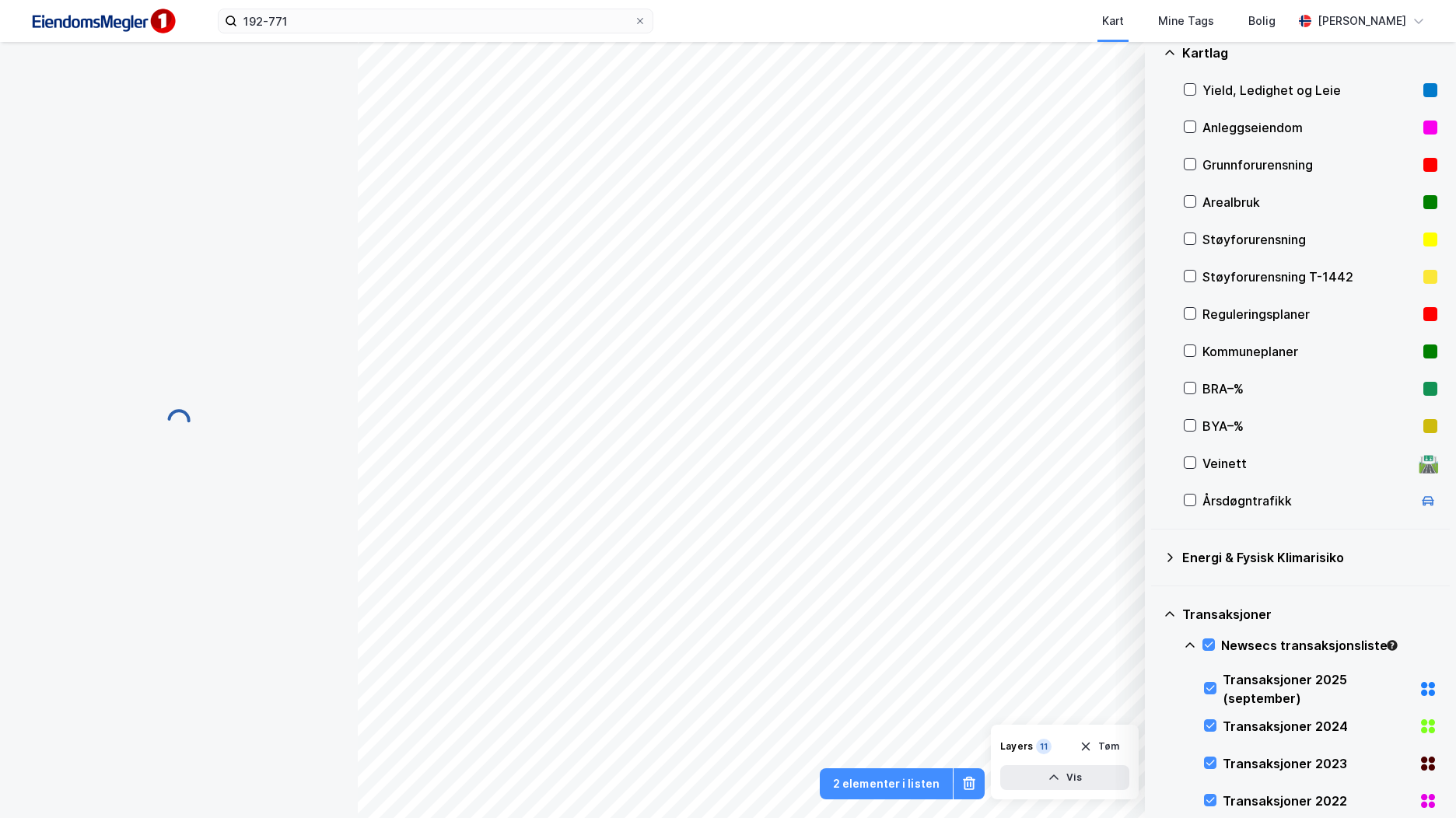
scroll to position [29, 0]
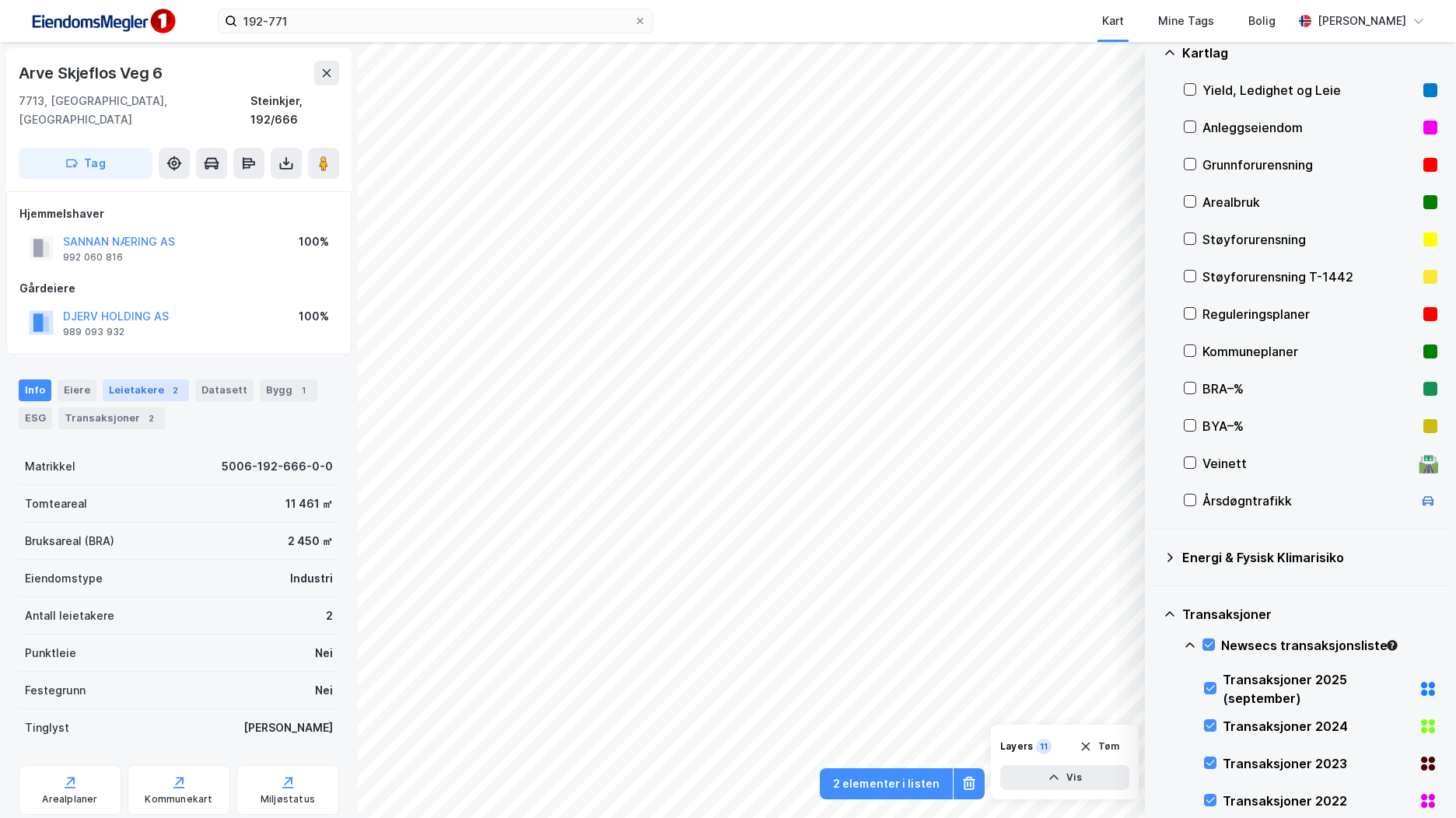
click at [139, 379] on div "Leietakere 2" at bounding box center [146, 390] width 87 height 22
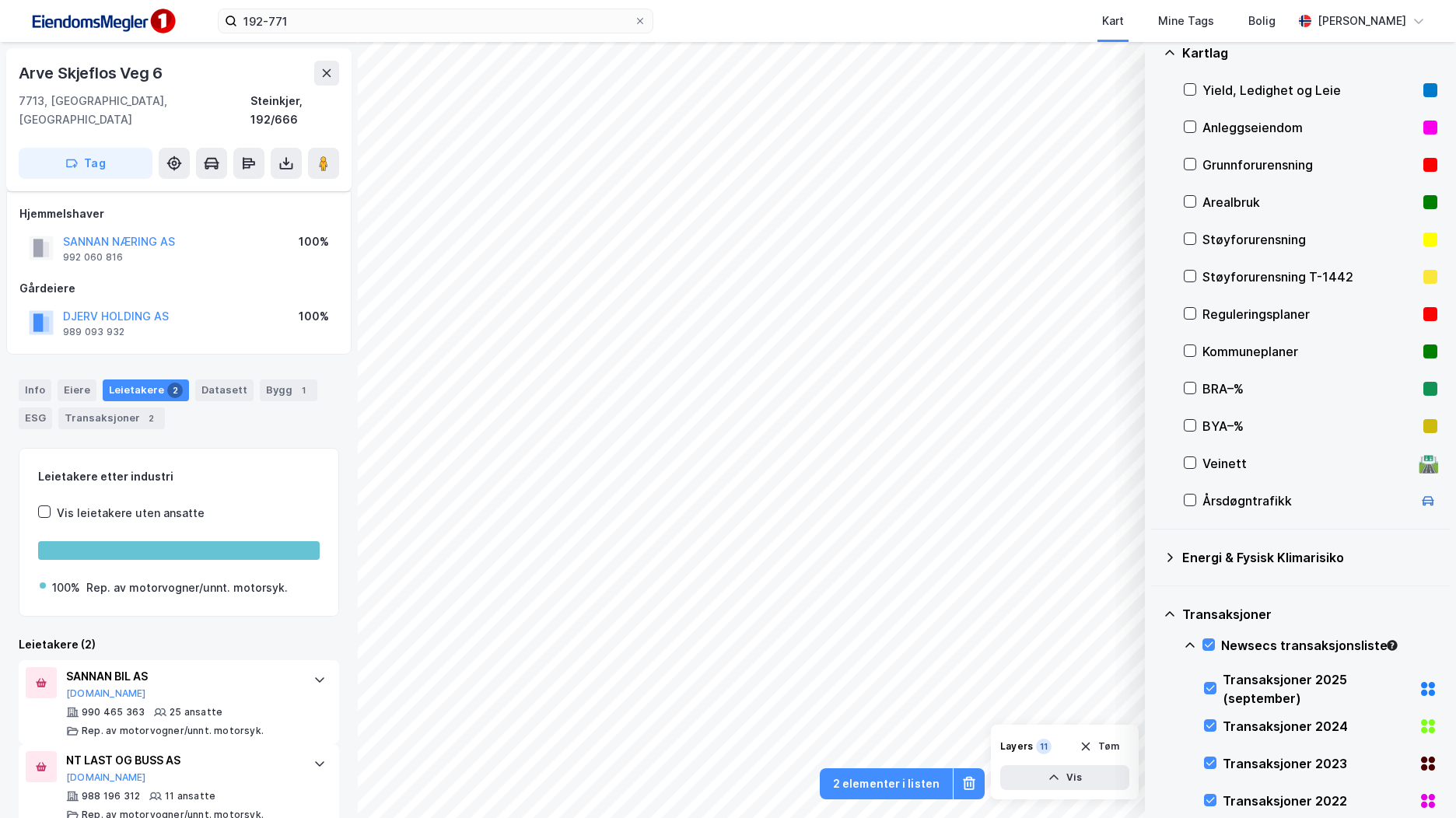
scroll to position [10, 0]
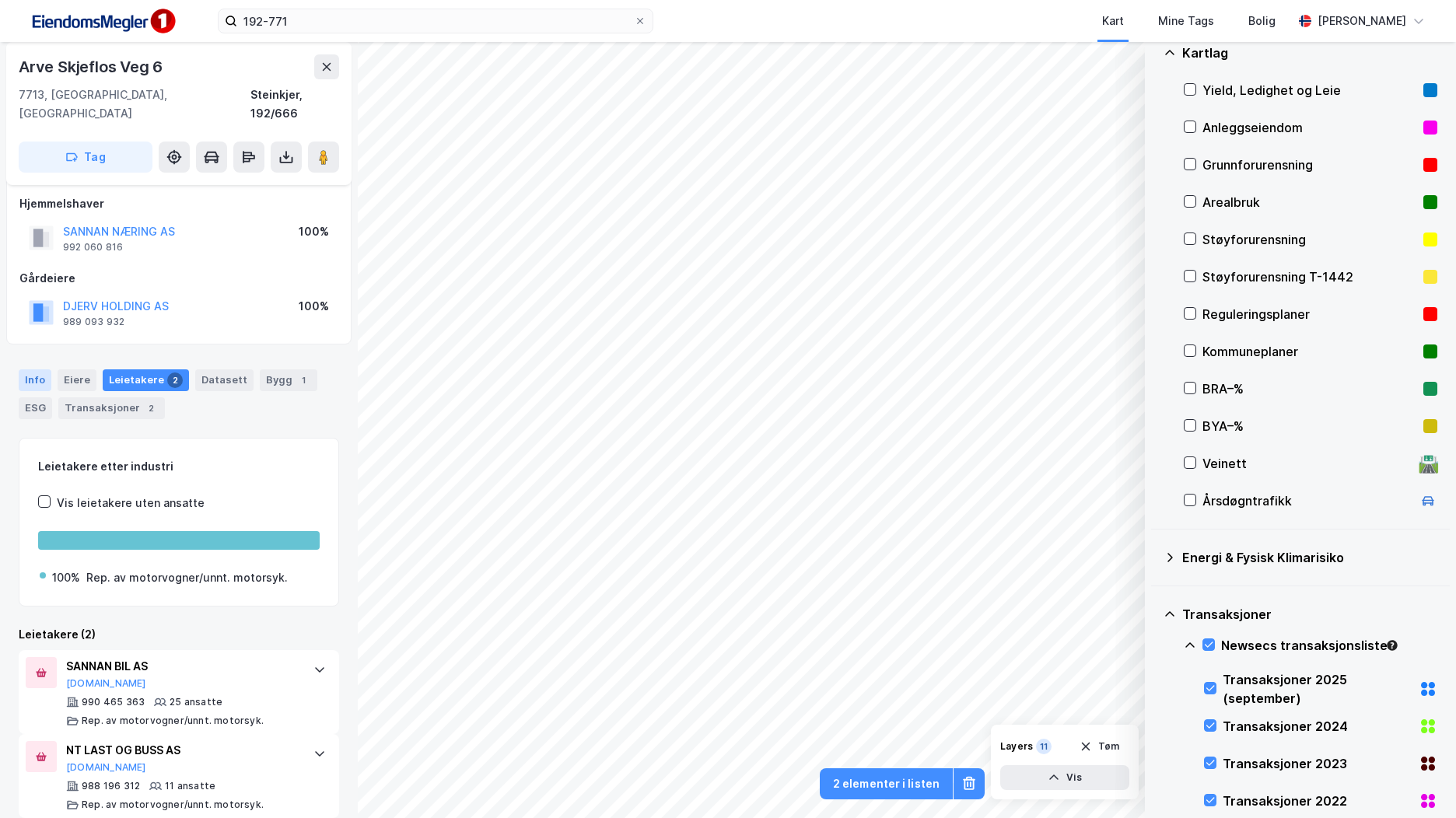
click at [37, 369] on div "Info" at bounding box center [35, 380] width 33 height 22
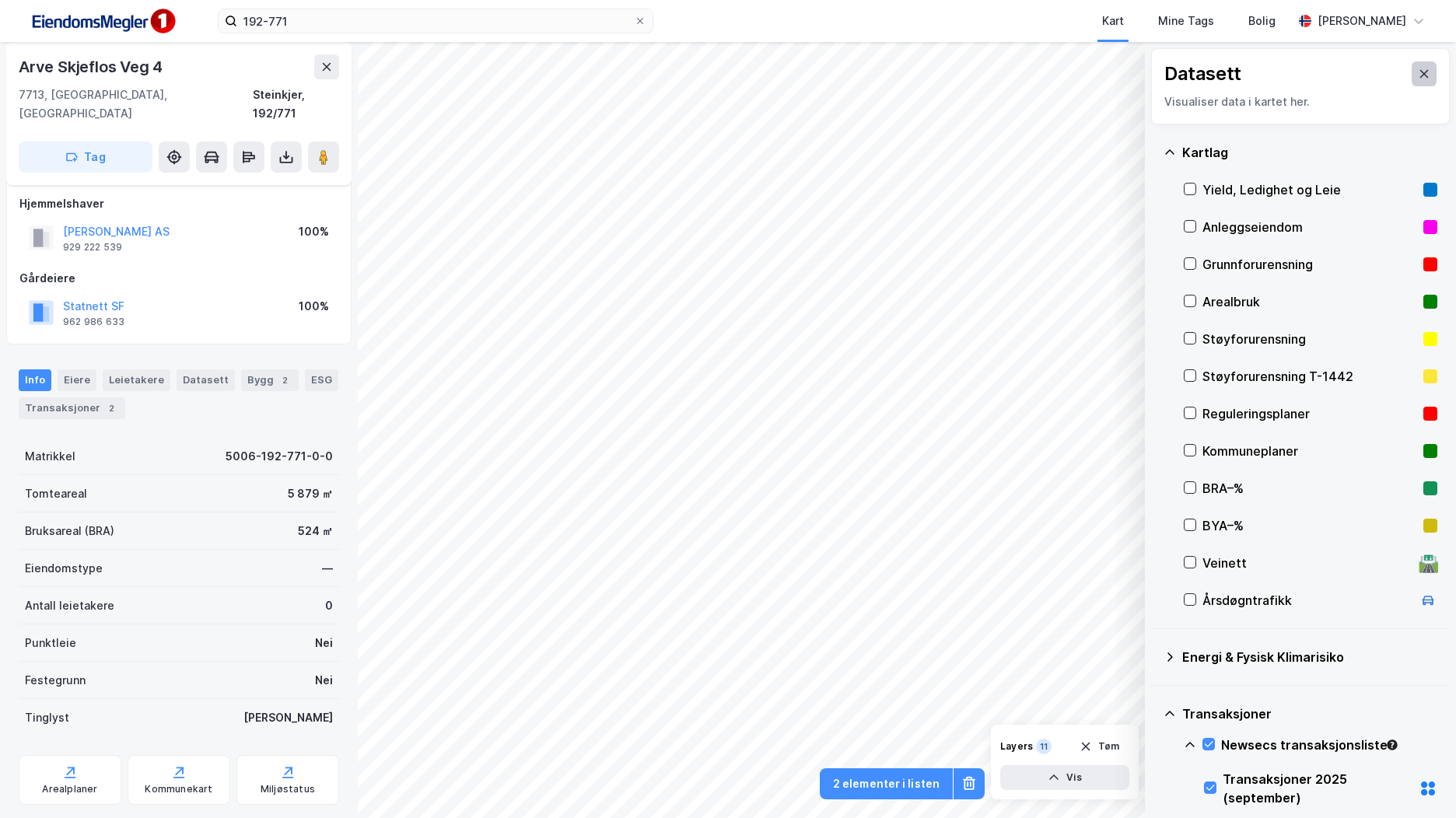
click at [1418, 75] on button at bounding box center [1423, 74] width 25 height 25
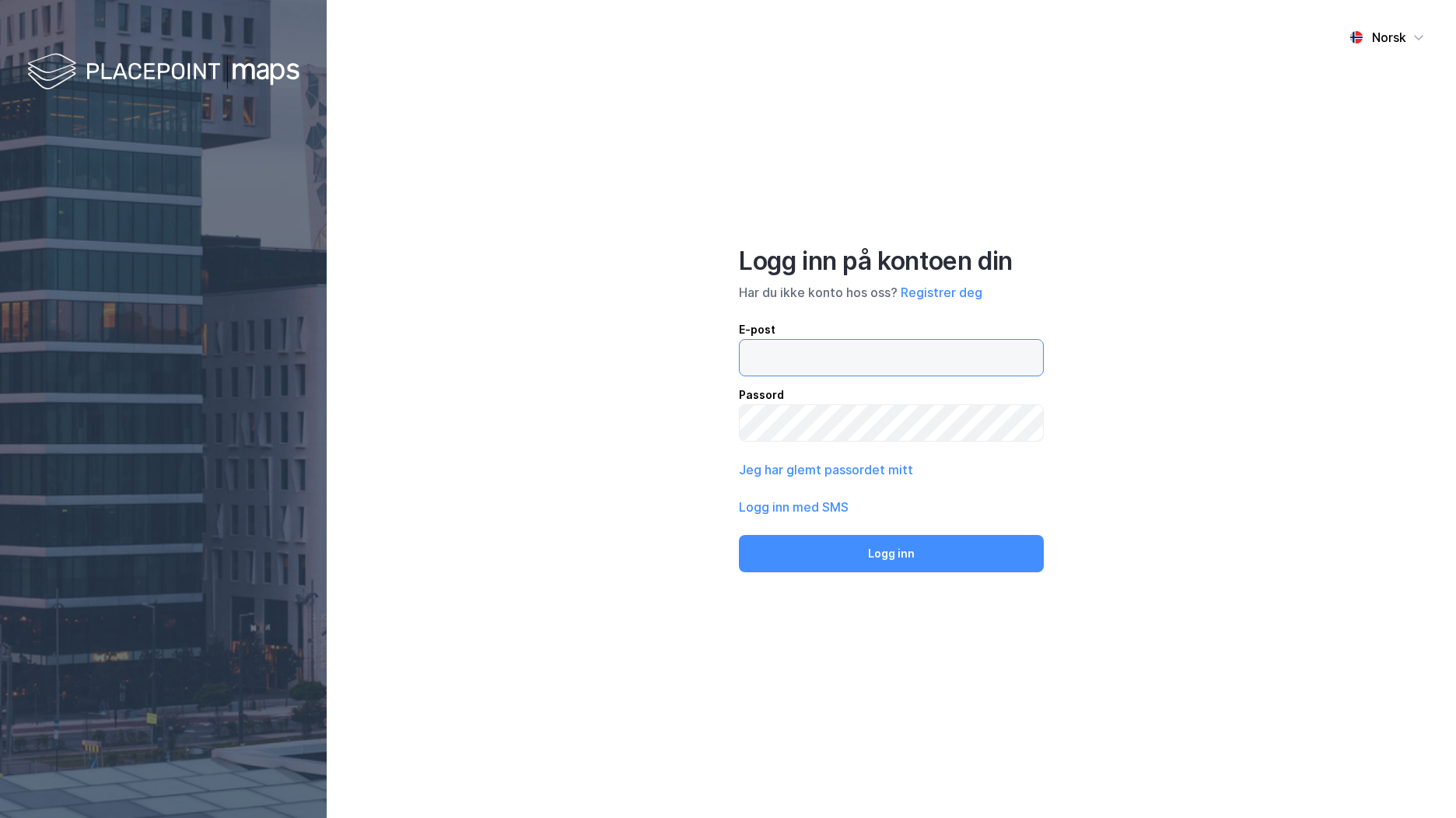
type input "[EMAIL_ADDRESS][DOMAIN_NAME]"
